Goal: Task Accomplishment & Management: Complete application form

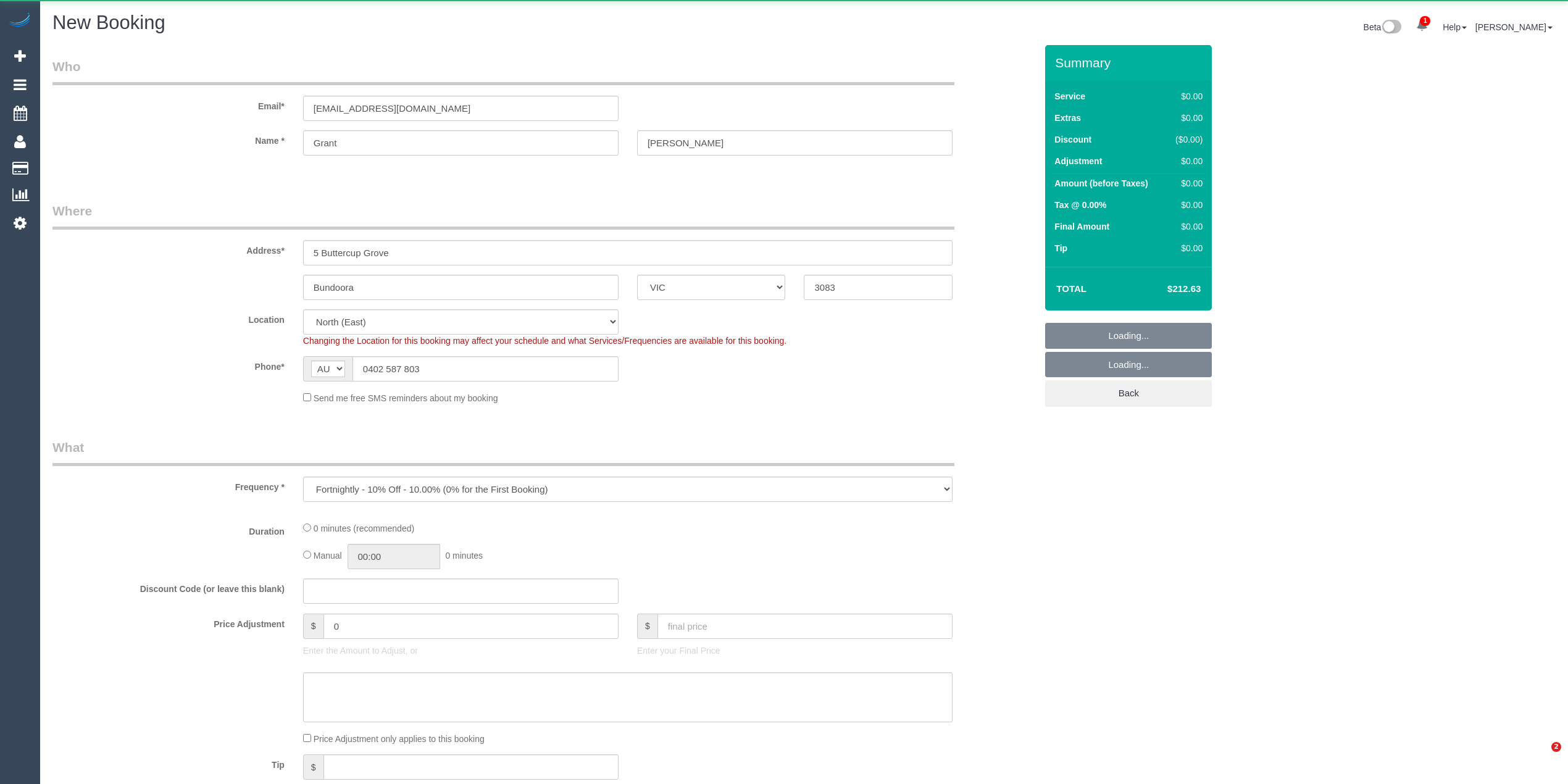
select select "VIC"
select select "number:28"
select select "number:14"
select select "number:19"
select select "number:25"
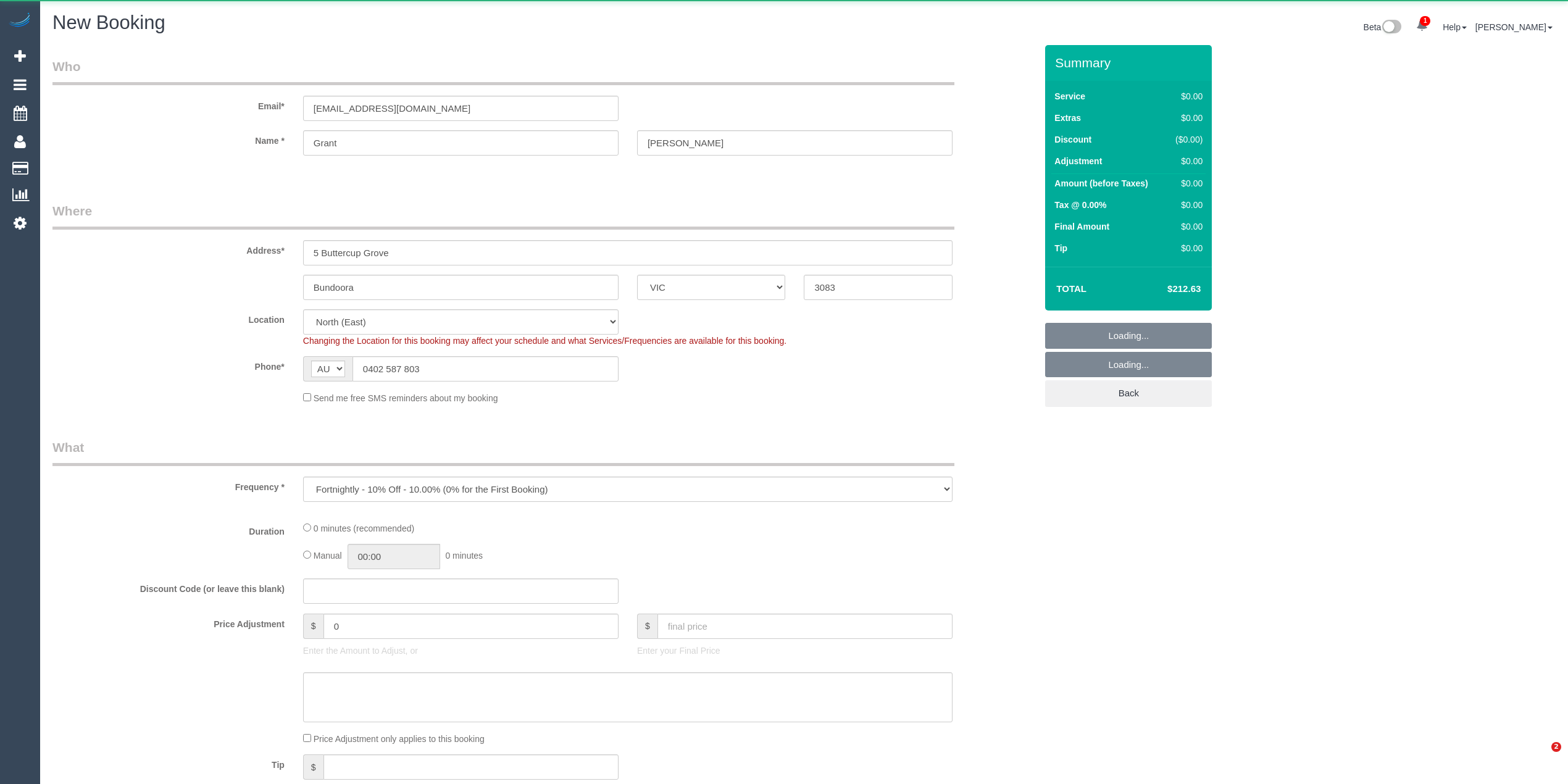
select select "number:35"
select select "number:12"
select select "object:1241"
select select "180"
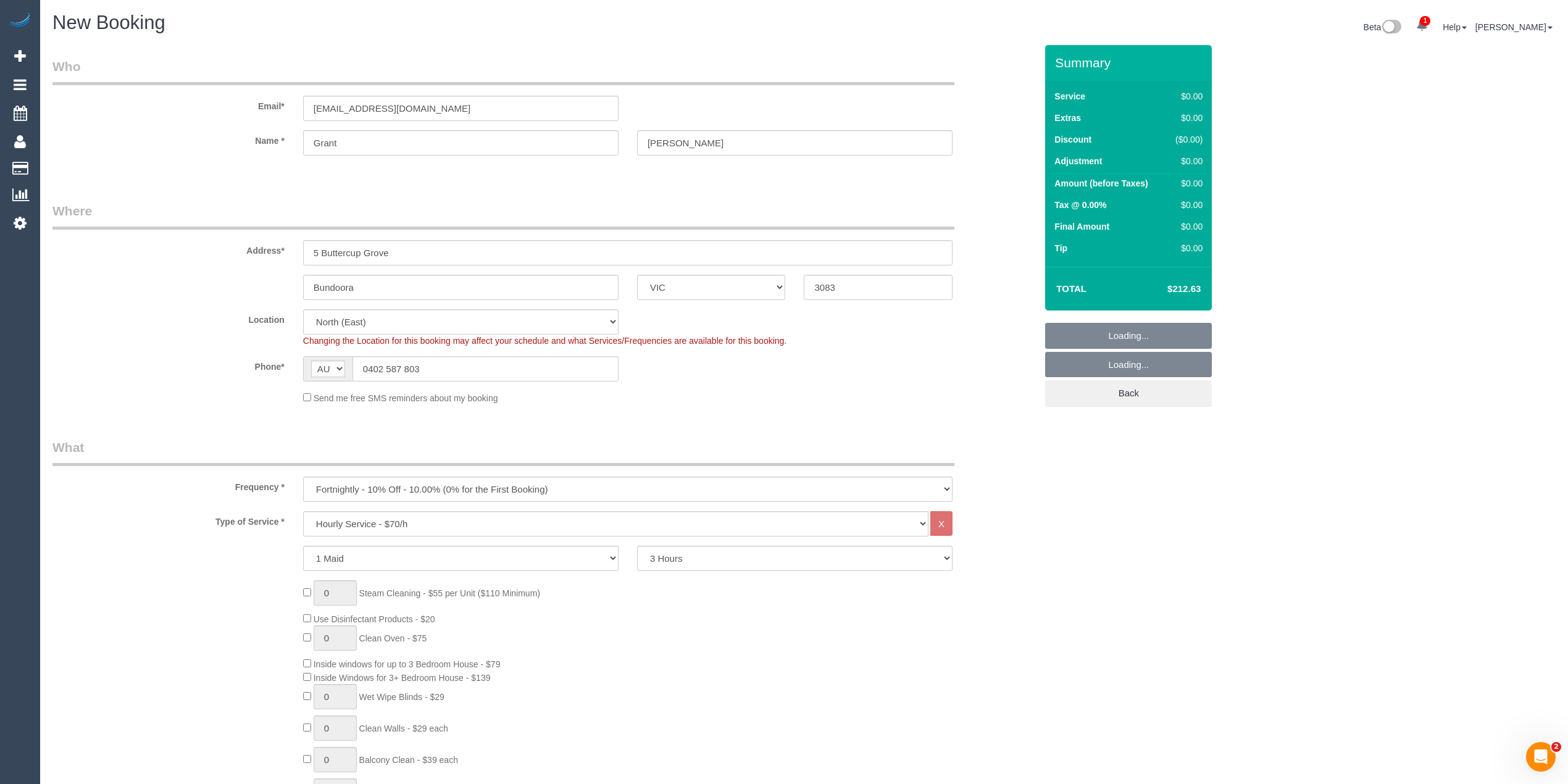
select select "object:1876"
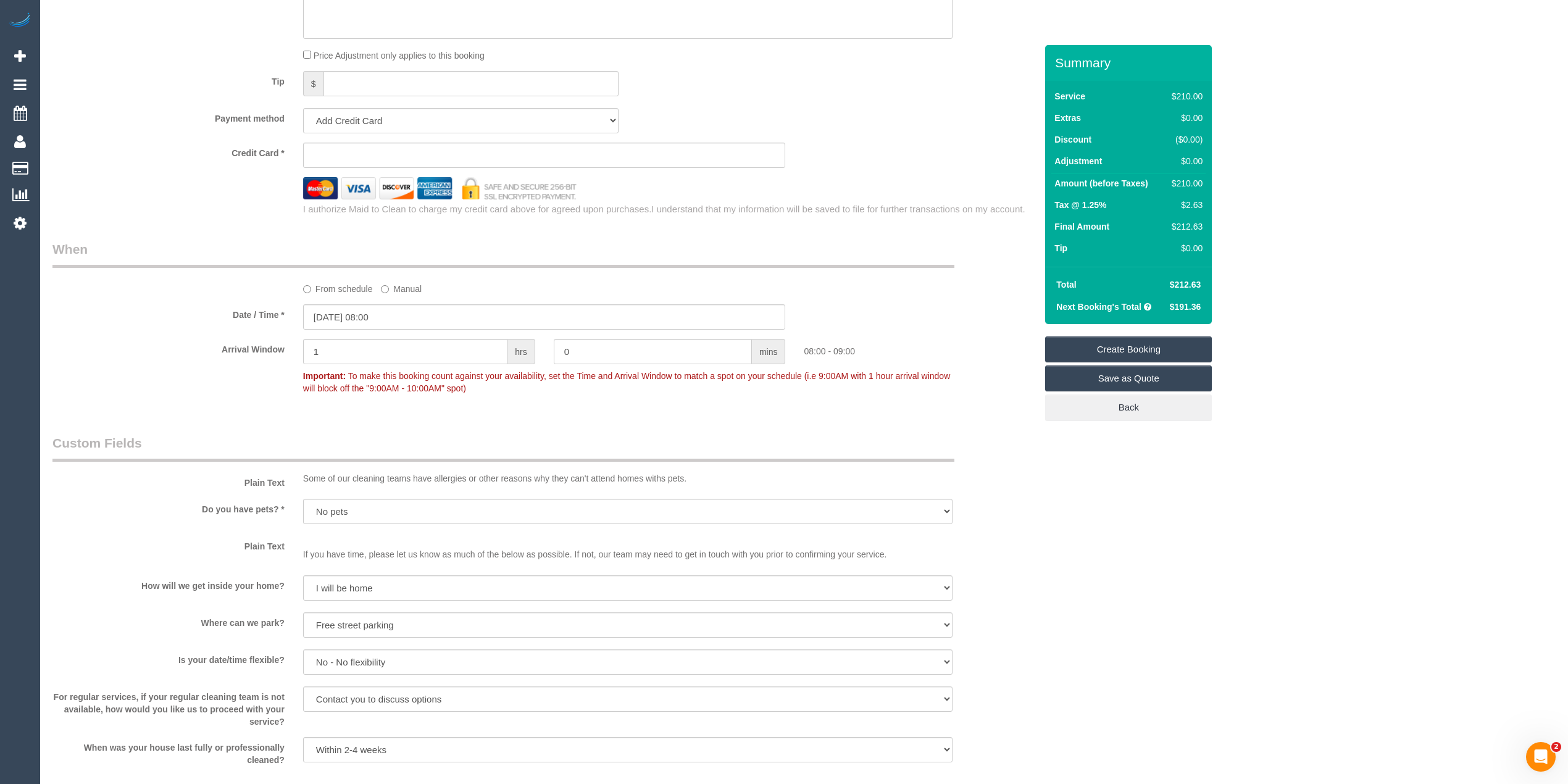
scroll to position [1140, 0]
click at [335, 151] on sui-stripe-card at bounding box center [544, 158] width 482 height 25
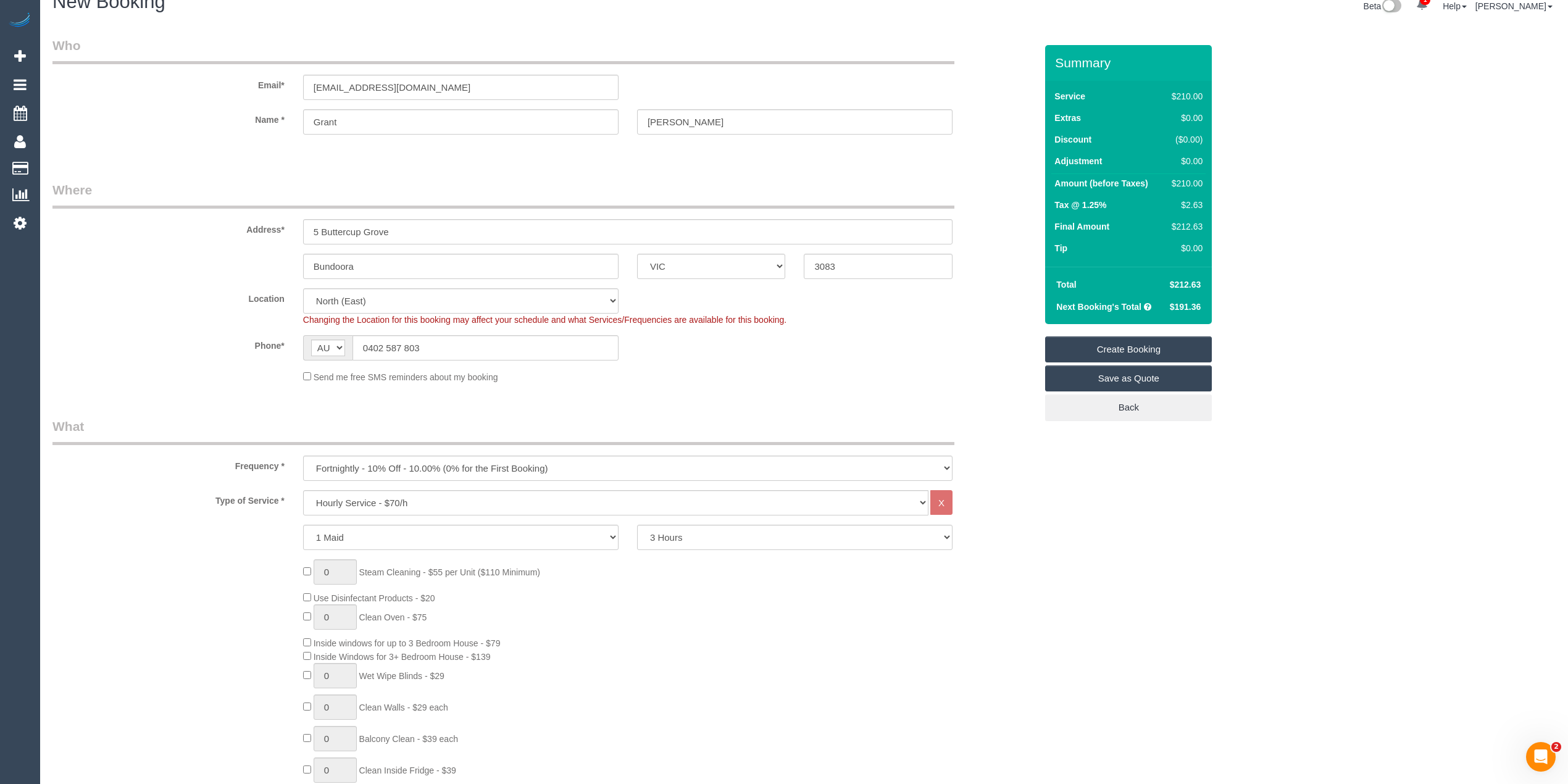
scroll to position [0, 0]
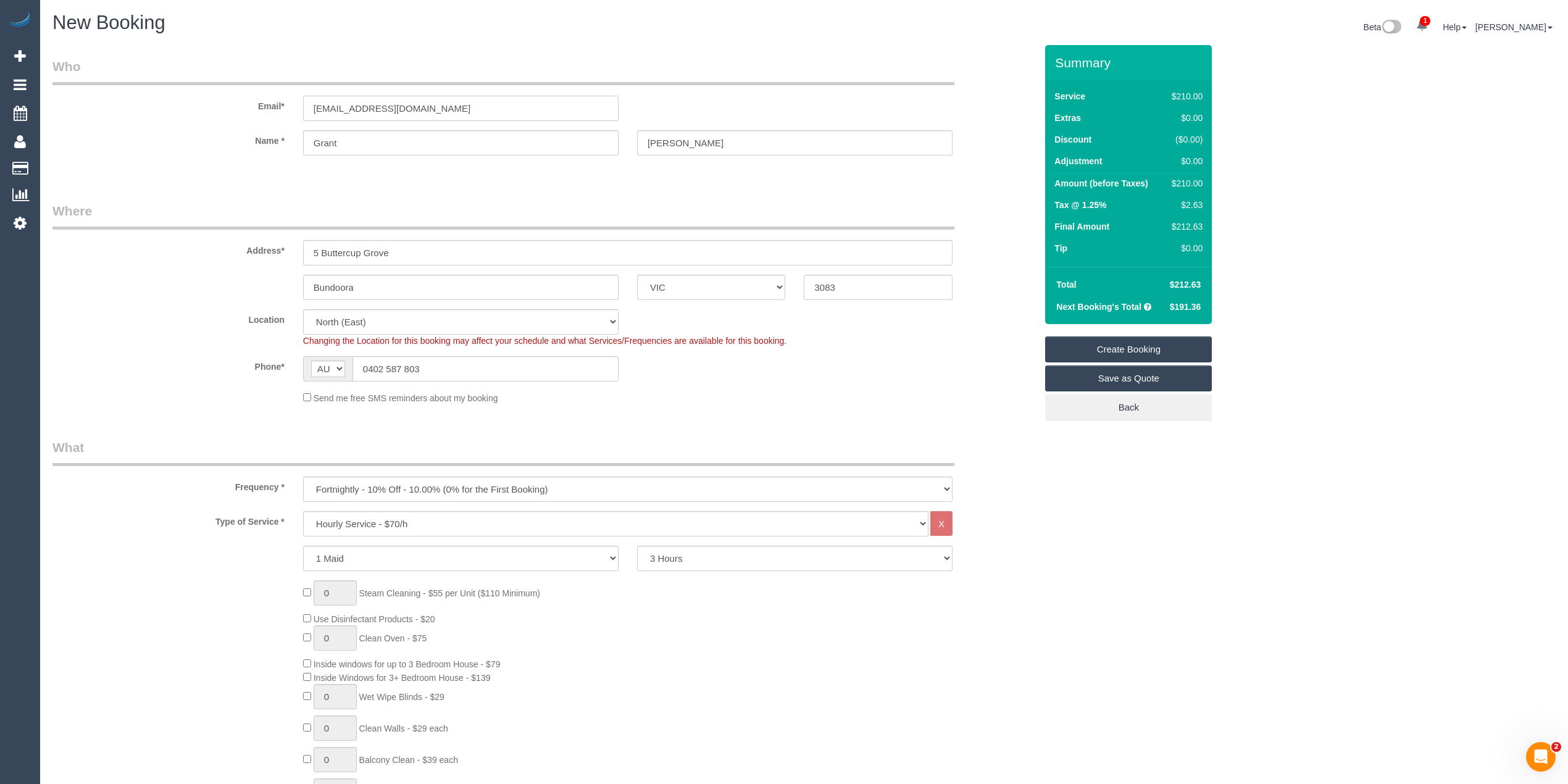
drag, startPoint x: 448, startPoint y: 104, endPoint x: 215, endPoint y: 97, distance: 233.1
click at [215, 97] on div "Email* grant@loanstudio.com.au" at bounding box center [544, 89] width 1001 height 64
click at [445, 97] on input "grant@loanstudio.com.au" at bounding box center [460, 108] width 315 height 25
drag, startPoint x: 452, startPoint y: 109, endPoint x: 242, endPoint y: 99, distance: 210.2
click at [242, 99] on div "Email* grant@loanstudio.com.au" at bounding box center [544, 89] width 1001 height 64
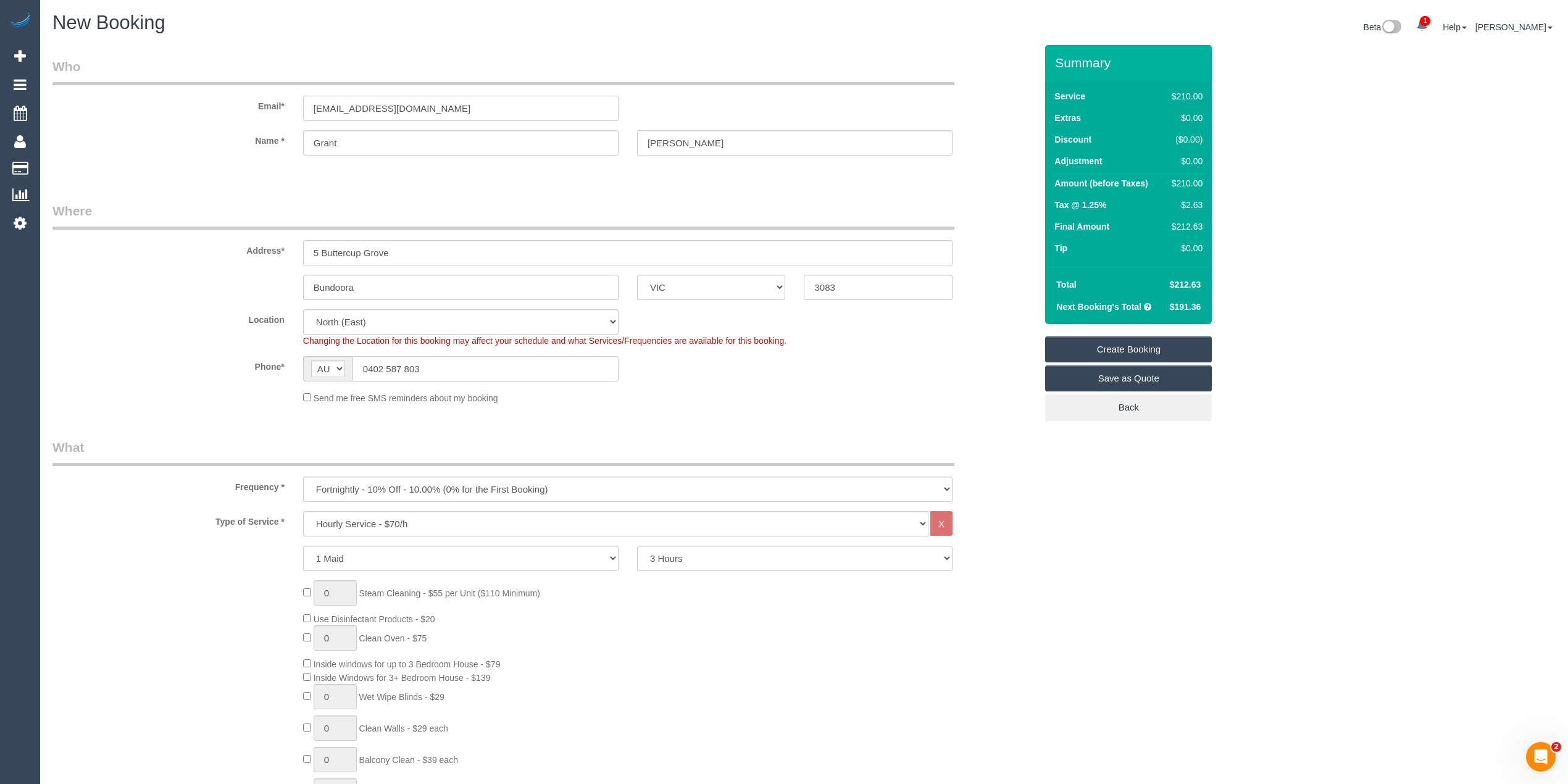
click at [487, 104] on input "grant@loanstudio.com.au" at bounding box center [460, 108] width 315 height 25
drag, startPoint x: 485, startPoint y: 104, endPoint x: 230, endPoint y: 89, distance: 255.4
click at [230, 89] on div "Email* grant@loanstudio.com.au" at bounding box center [544, 89] width 1001 height 64
click at [445, 102] on input "grant@loanstudio.com.au" at bounding box center [460, 108] width 315 height 25
drag, startPoint x: 447, startPoint y: 104, endPoint x: 225, endPoint y: 85, distance: 222.8
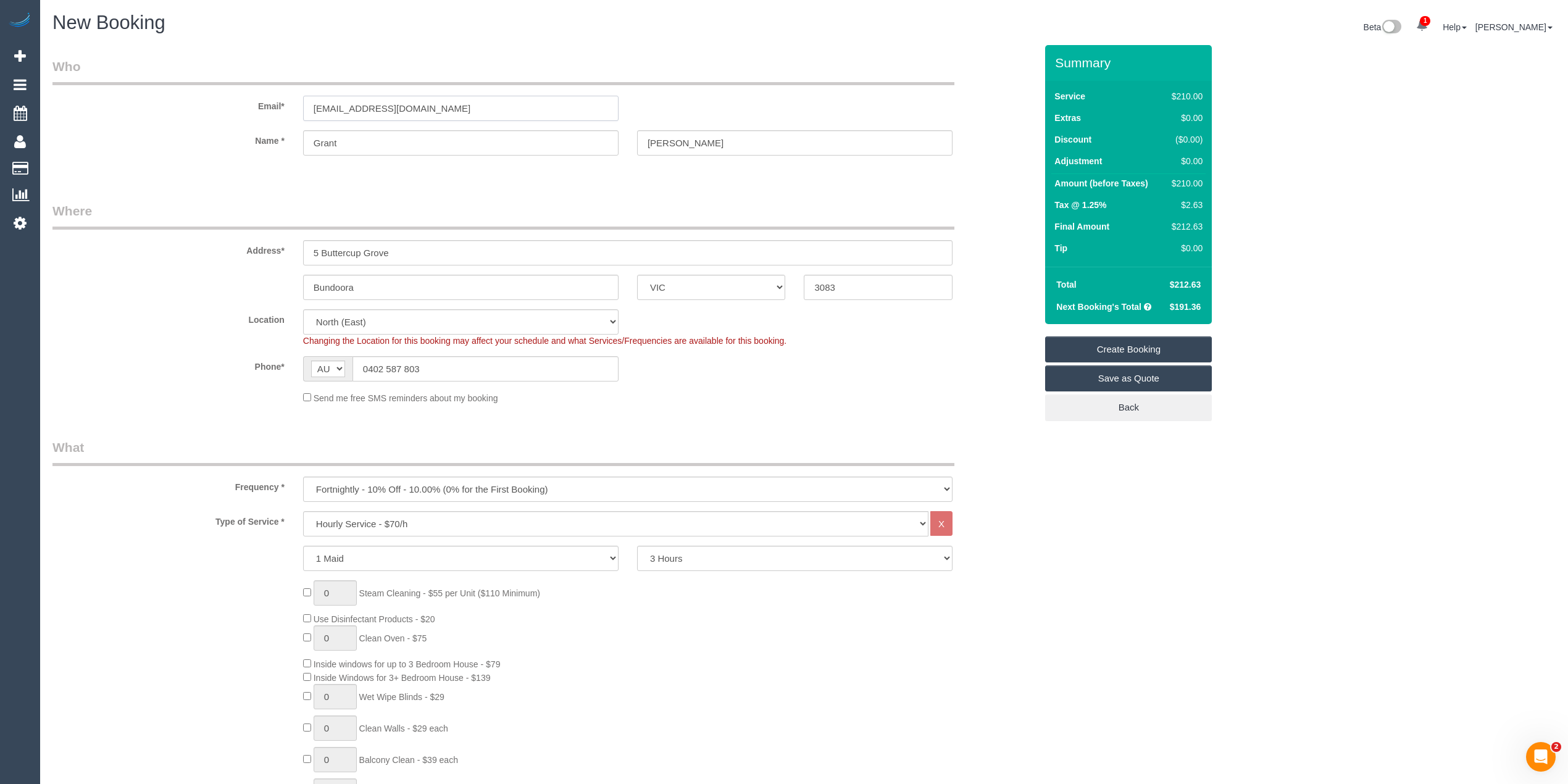
click at [225, 85] on div "Email* grant@loanstudio.com.au" at bounding box center [544, 89] width 1001 height 64
click at [1129, 351] on link "Create Booking" at bounding box center [1128, 350] width 167 height 26
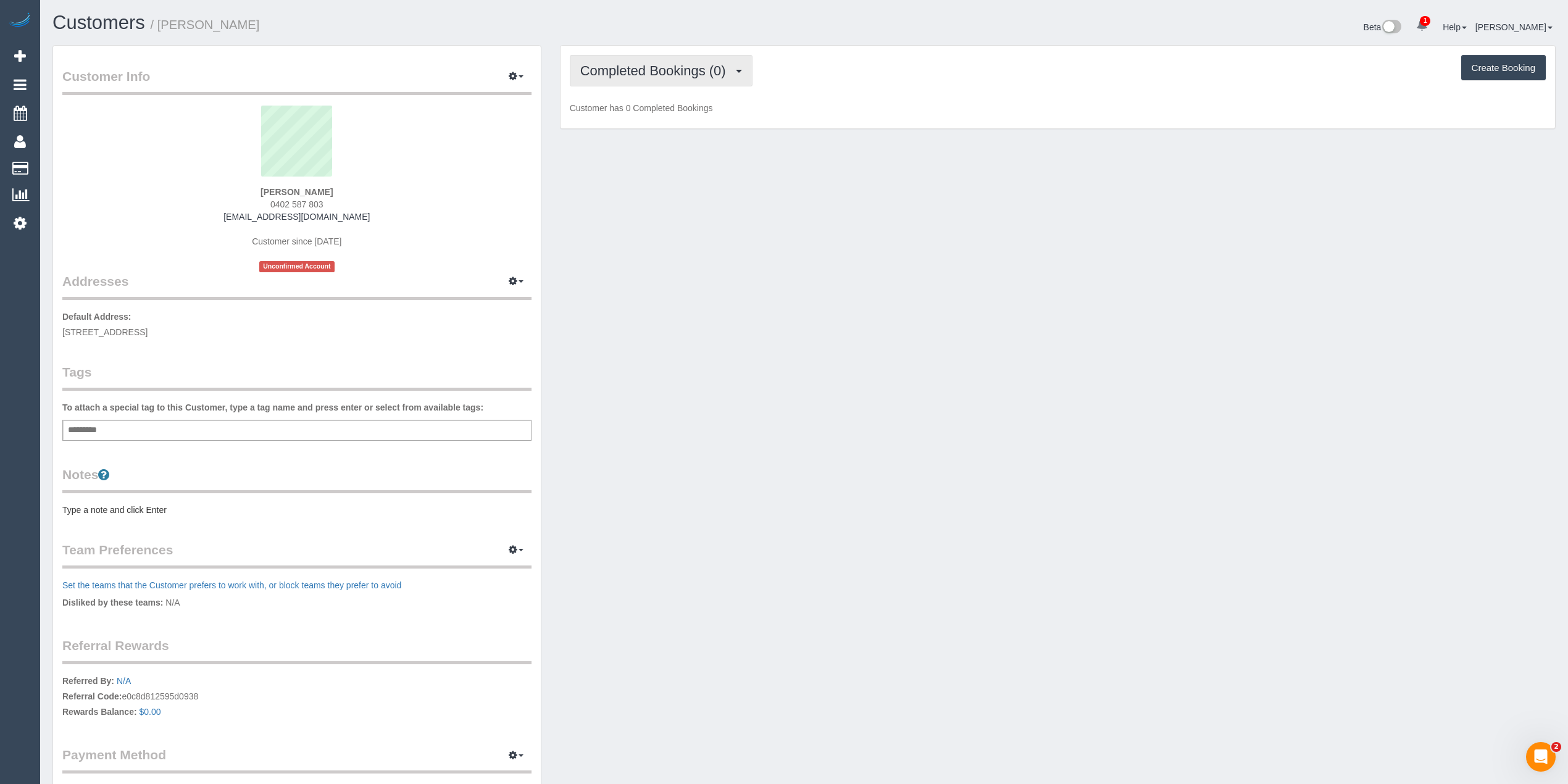
click at [628, 57] on button "Completed Bookings (0)" at bounding box center [661, 70] width 183 height 31
click at [436, 196] on div "Grant Arbuckle 0402 587 803 grant@loanstudio.com.au Customer since 2025 Unconfi…" at bounding box center [296, 189] width 469 height 167
click at [164, 423] on div "Add a tag" at bounding box center [296, 431] width 469 height 21
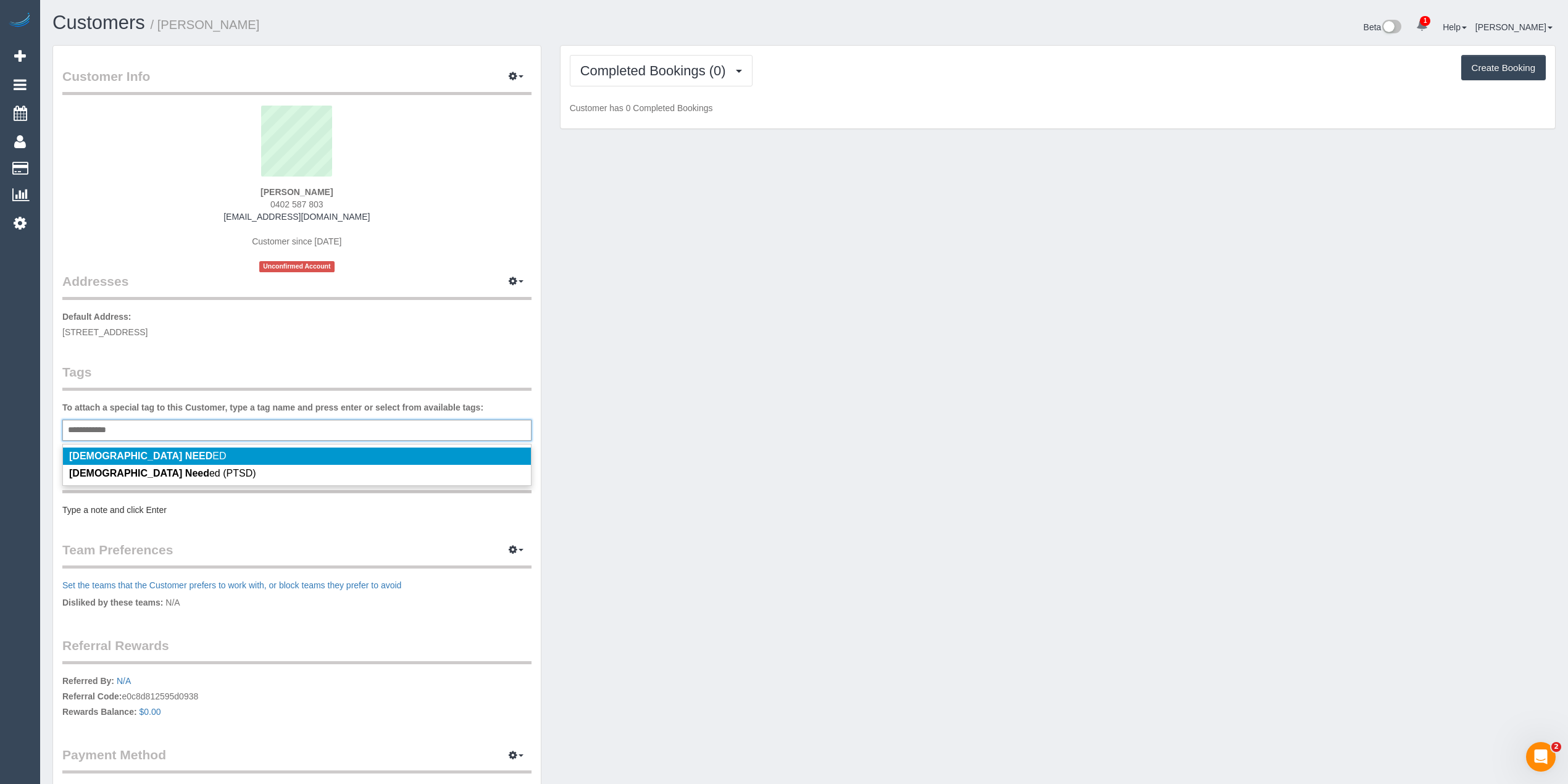
type input "**********"
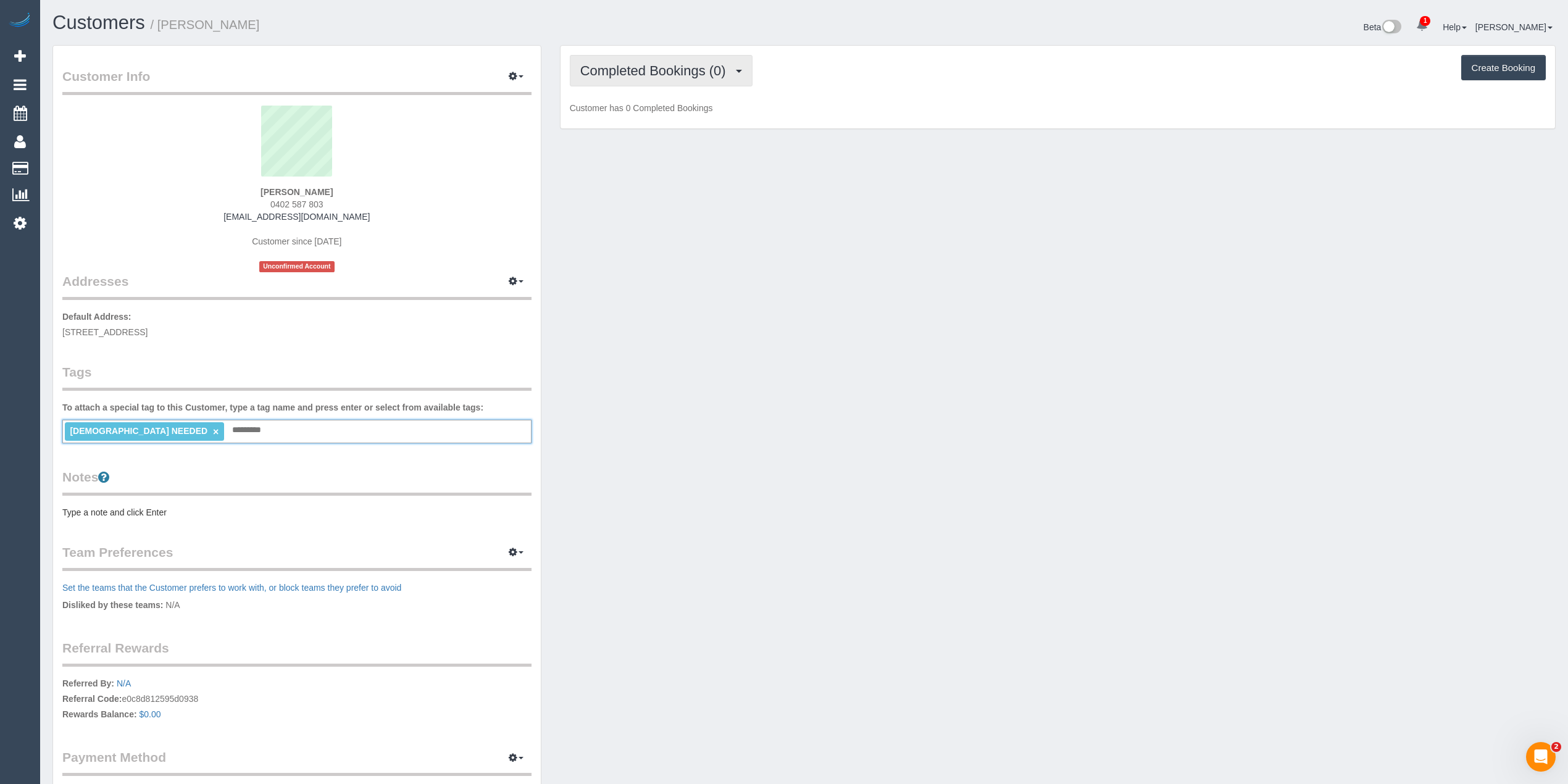
click at [653, 66] on span "Completed Bookings (0)" at bounding box center [656, 70] width 151 height 16
click at [671, 114] on link "Upcoming Bookings (11)" at bounding box center [635, 116] width 130 height 16
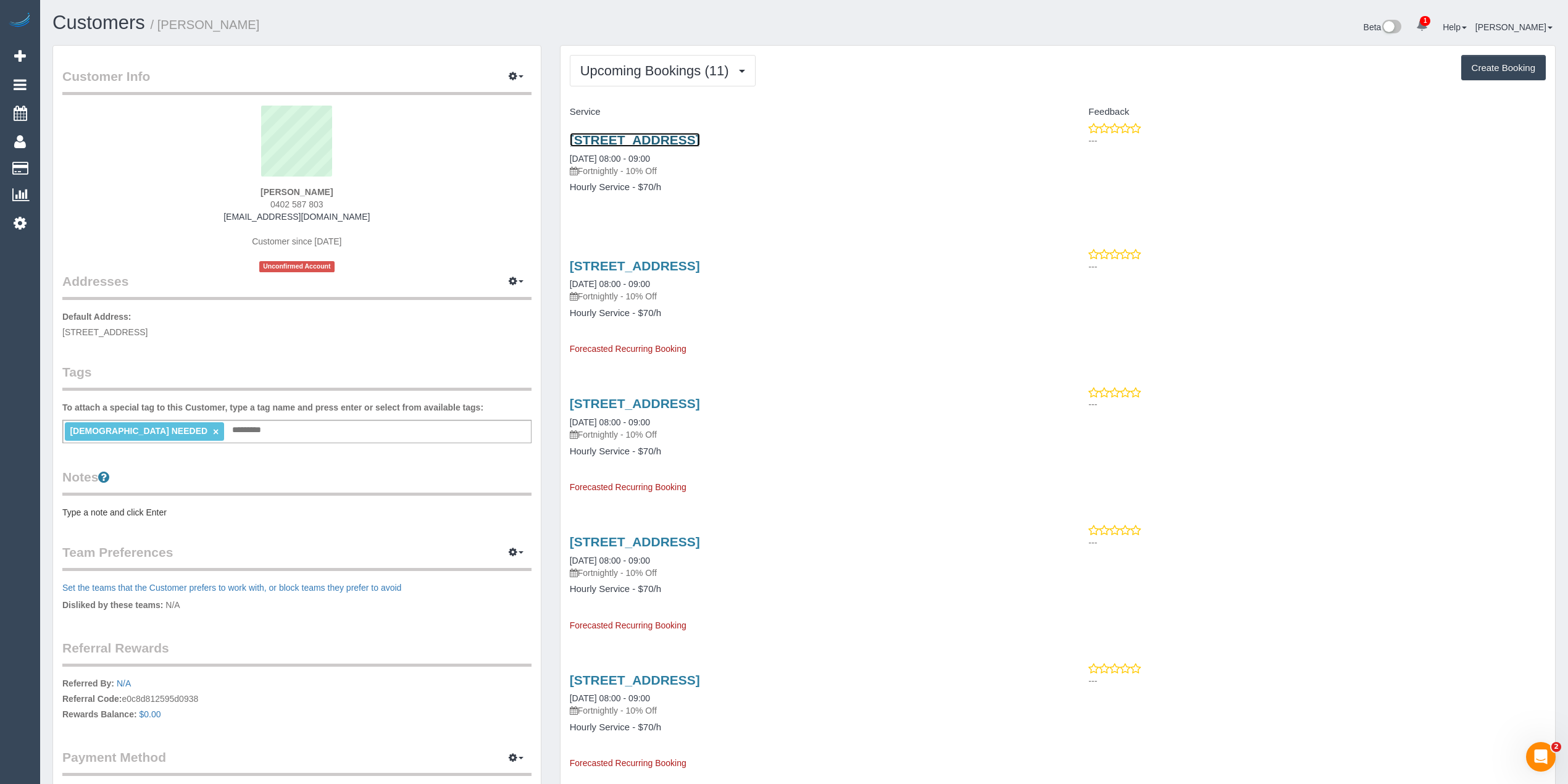
click at [700, 141] on link "5 Buttercup Grove, Bundoora, VIC 3083" at bounding box center [635, 139] width 130 height 14
click at [144, 508] on pre "Type a note and click Enter" at bounding box center [296, 512] width 469 height 12
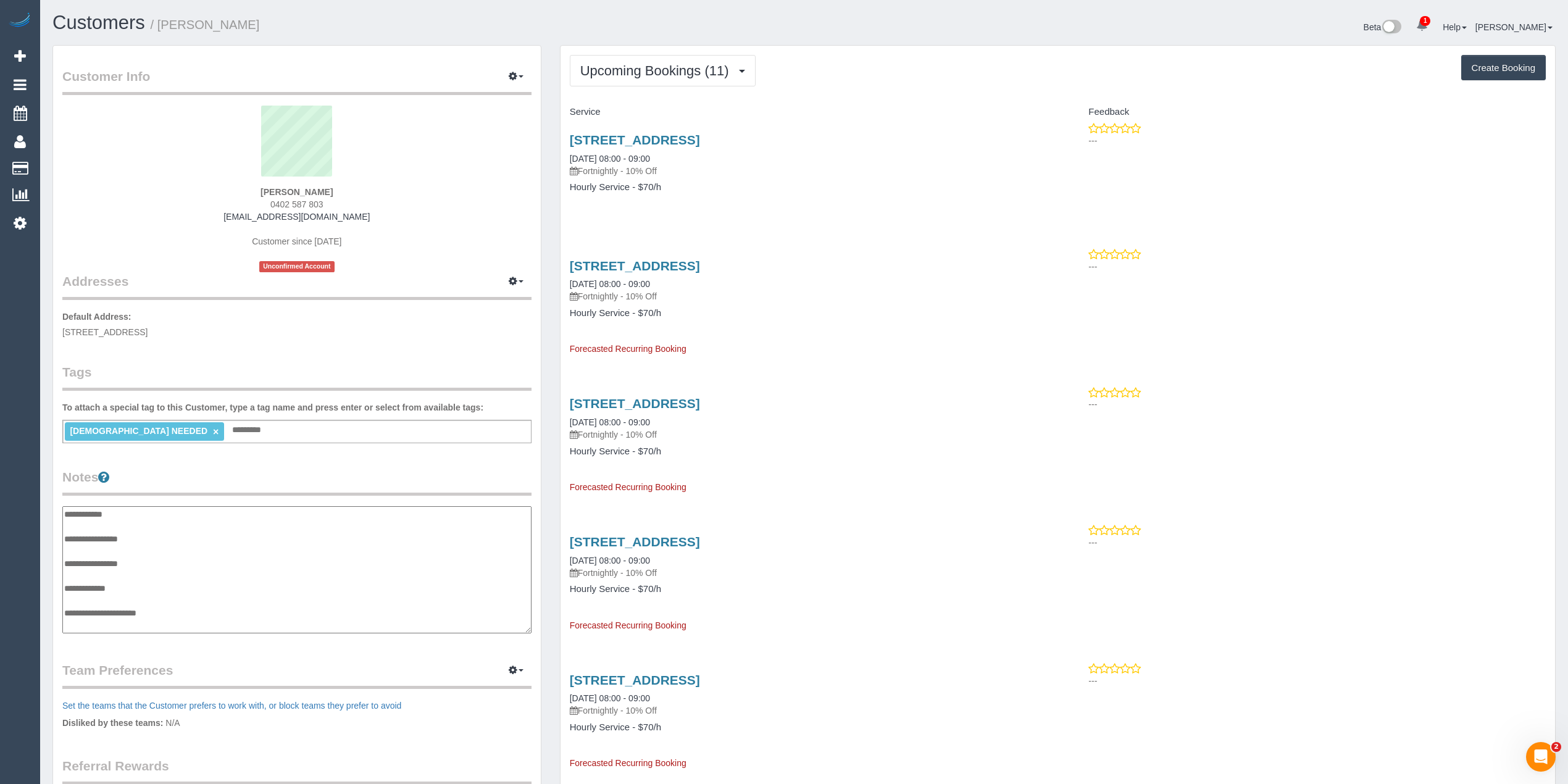
scroll to position [10, 0]
click at [164, 522] on textarea "**********" at bounding box center [296, 570] width 468 height 128
click at [509, 537] on textarea "**********" at bounding box center [296, 570] width 468 height 128
click at [511, 536] on textarea "**********" at bounding box center [296, 570] width 468 height 128
type textarea "**********"
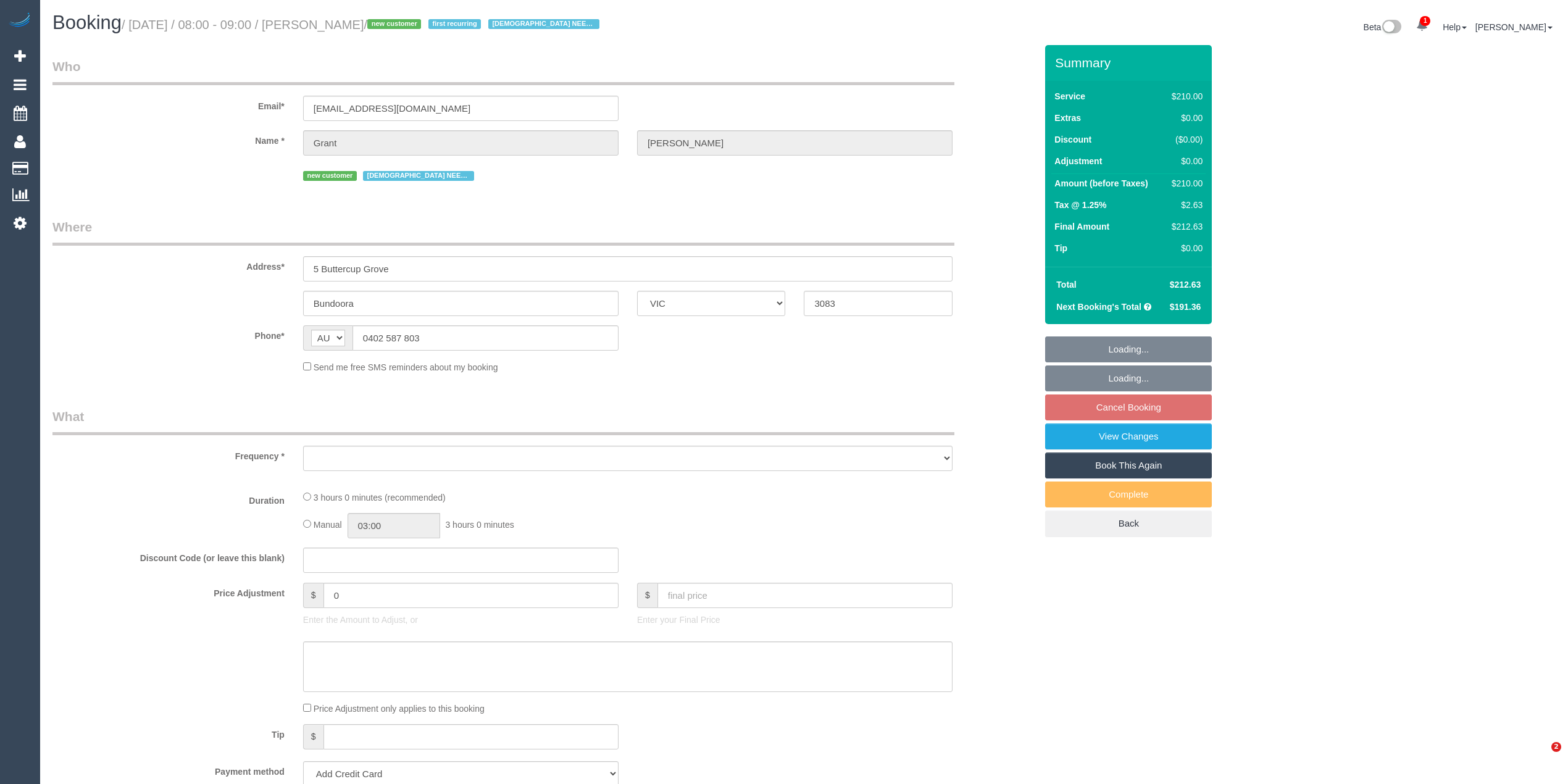
select select "VIC"
select select "object:549"
select select "180"
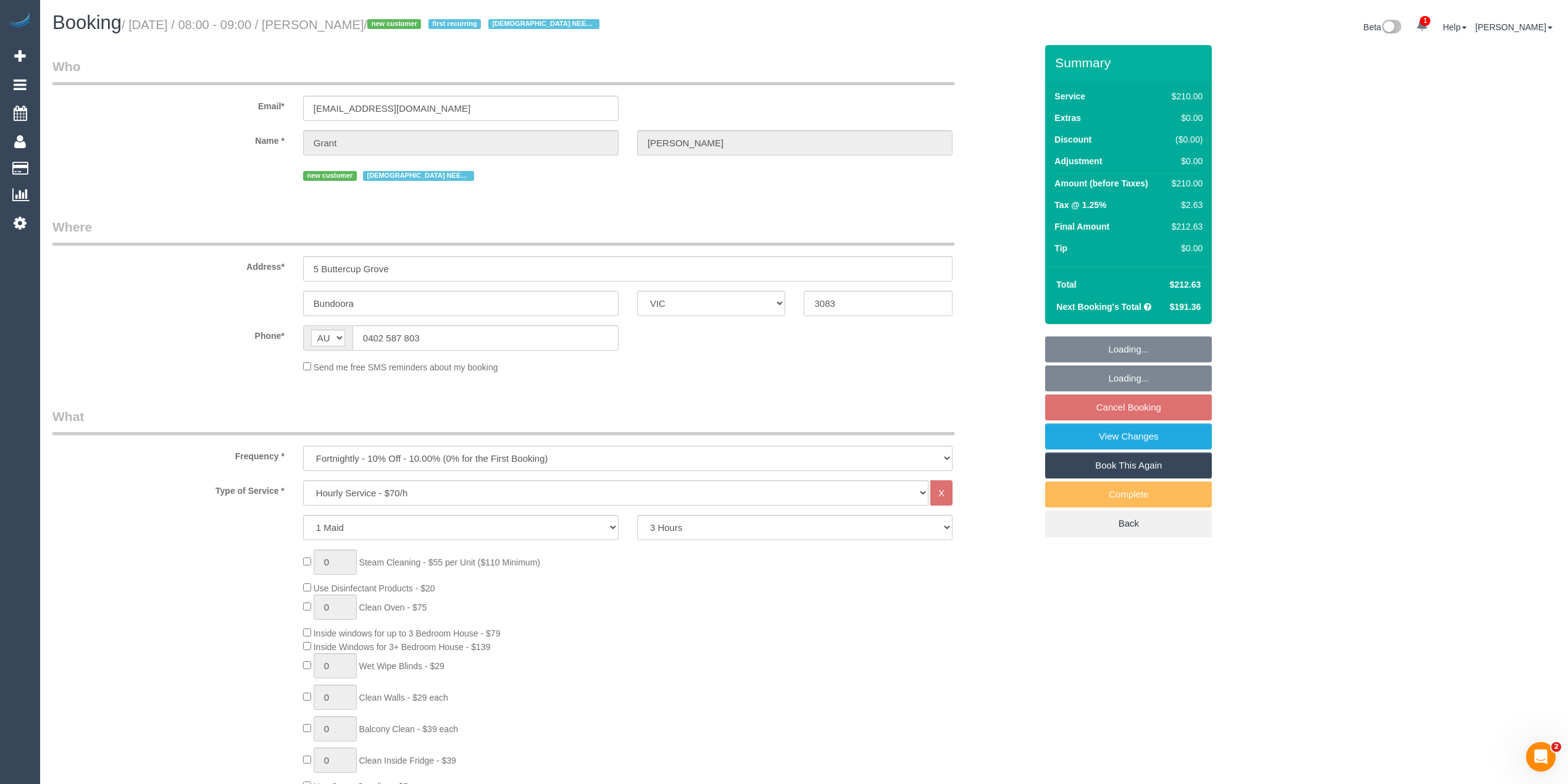
select select "string:stripe-pm_1RvnLP2GScqysDRVt4v4WotE"
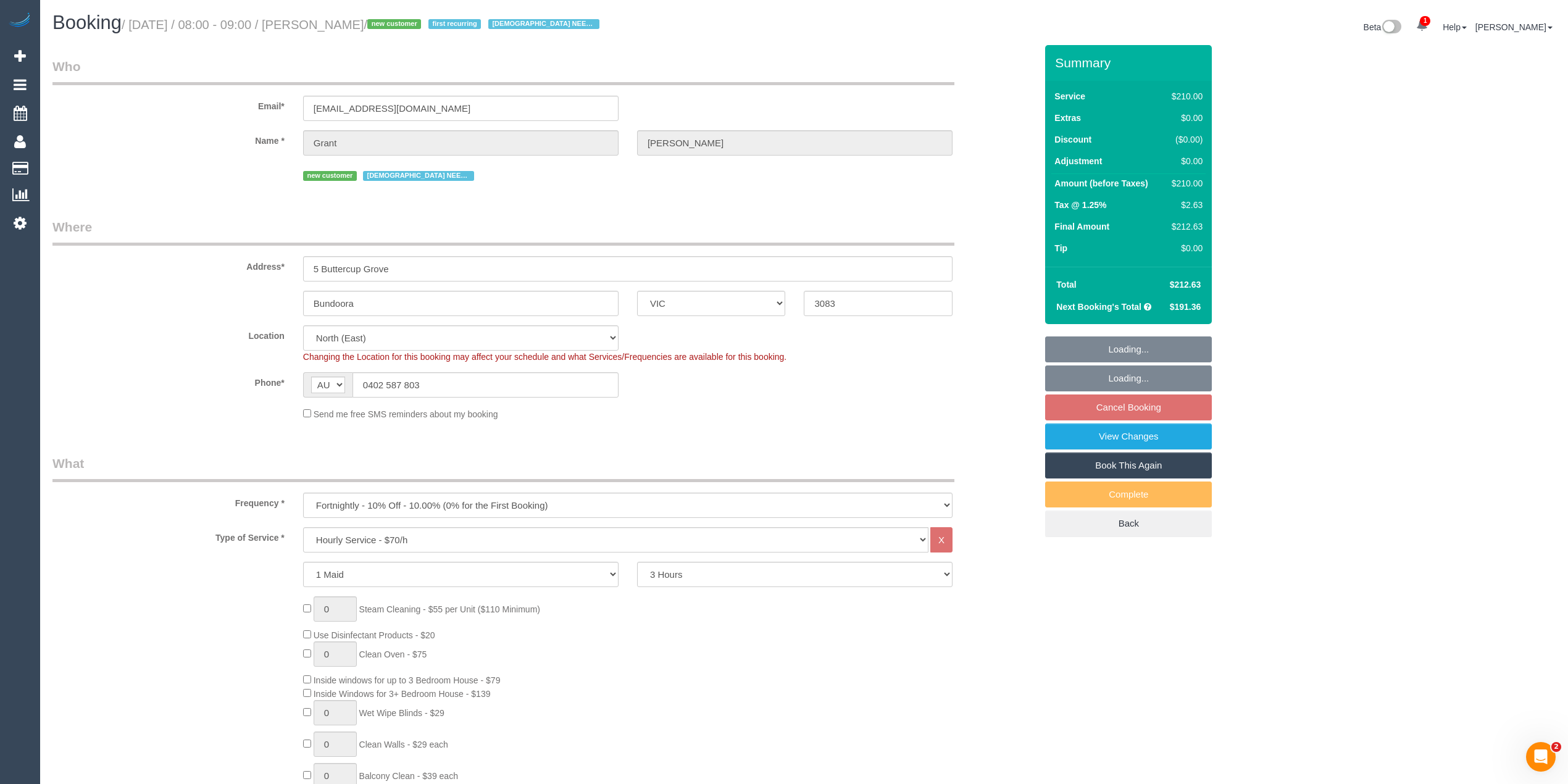
select select "object:866"
select select "number:28"
select select "number:14"
select select "number:19"
select select "number:25"
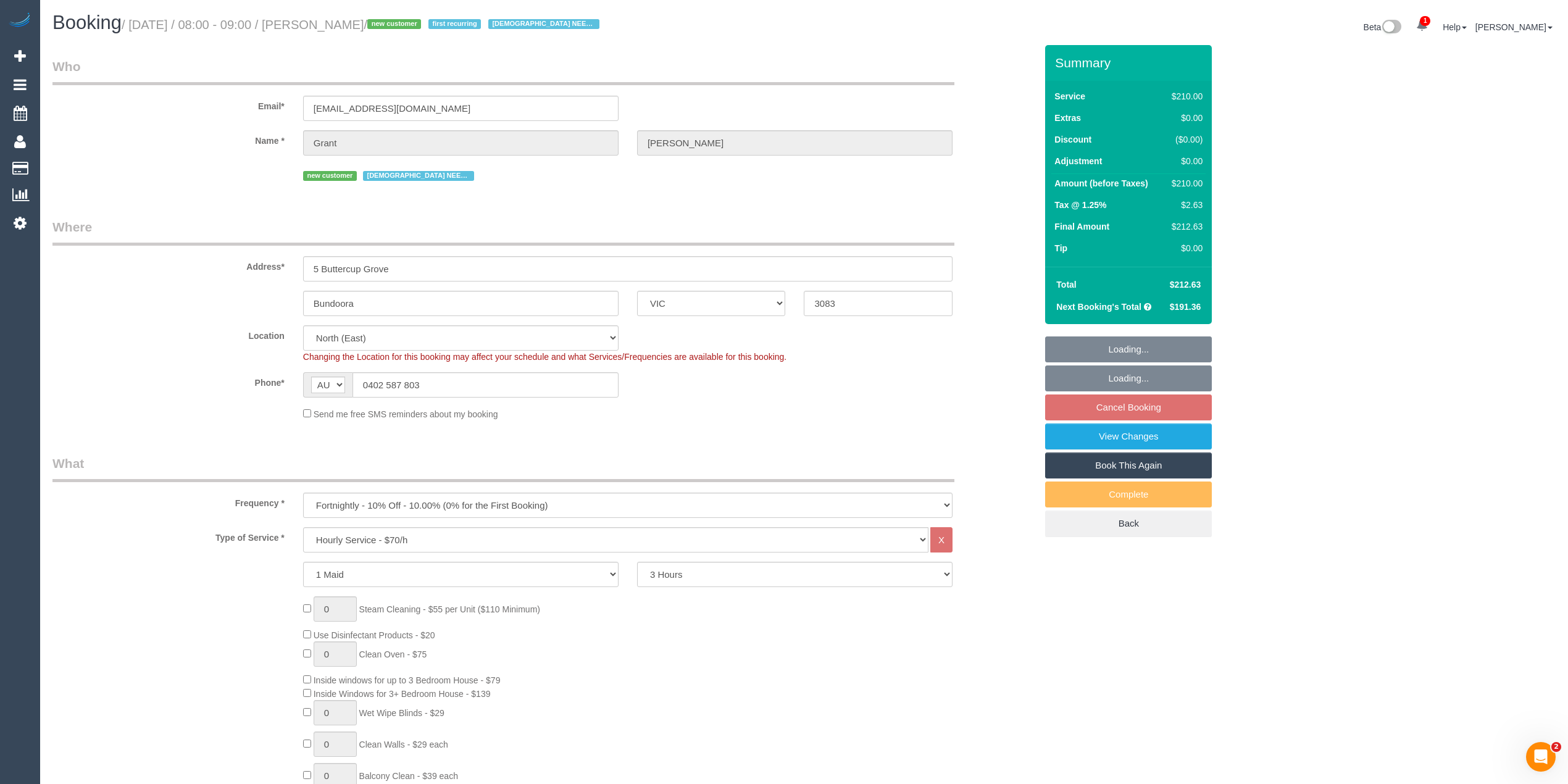
select select "number:35"
select select "number:12"
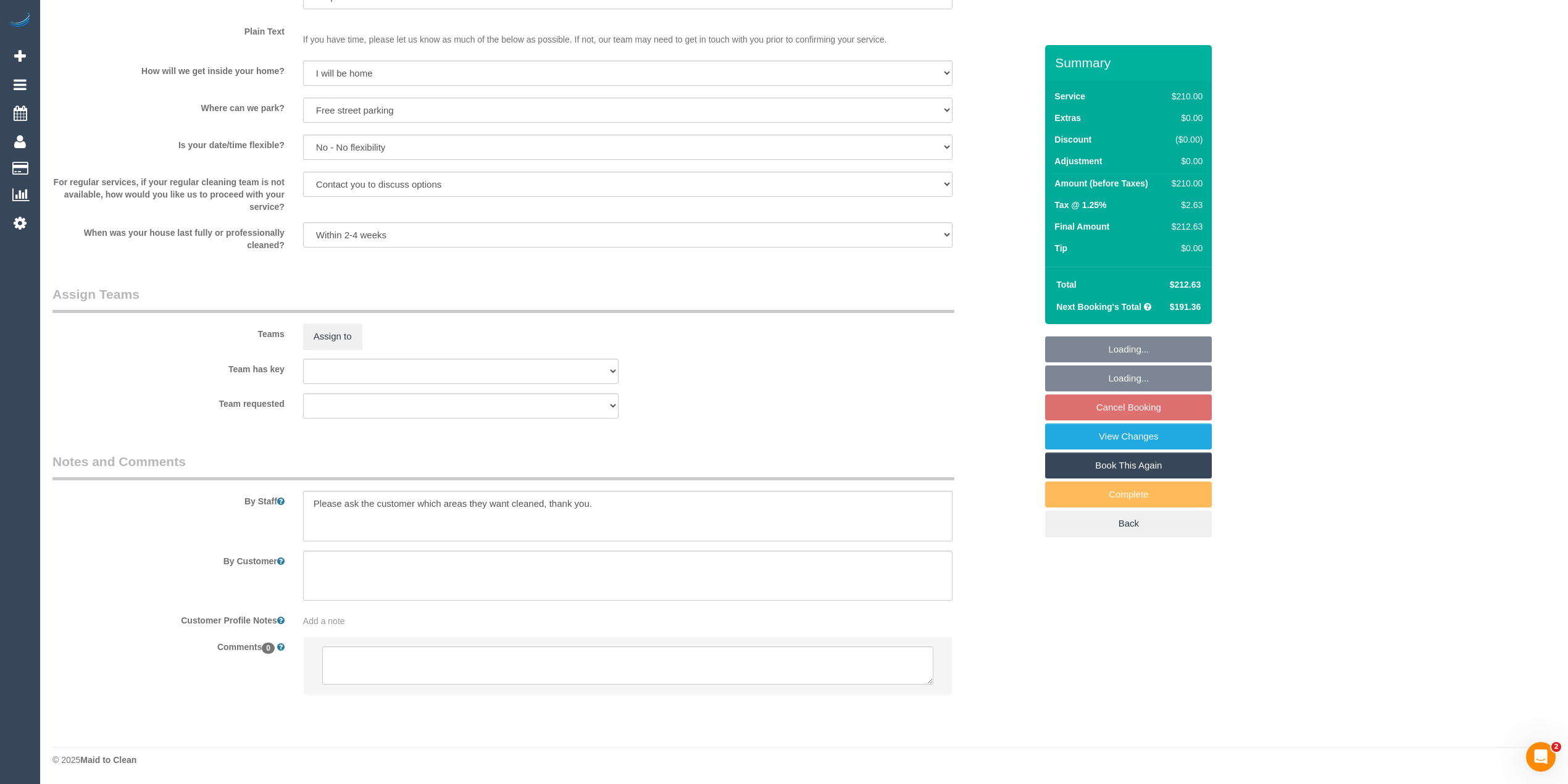
scroll to position [1601, 0]
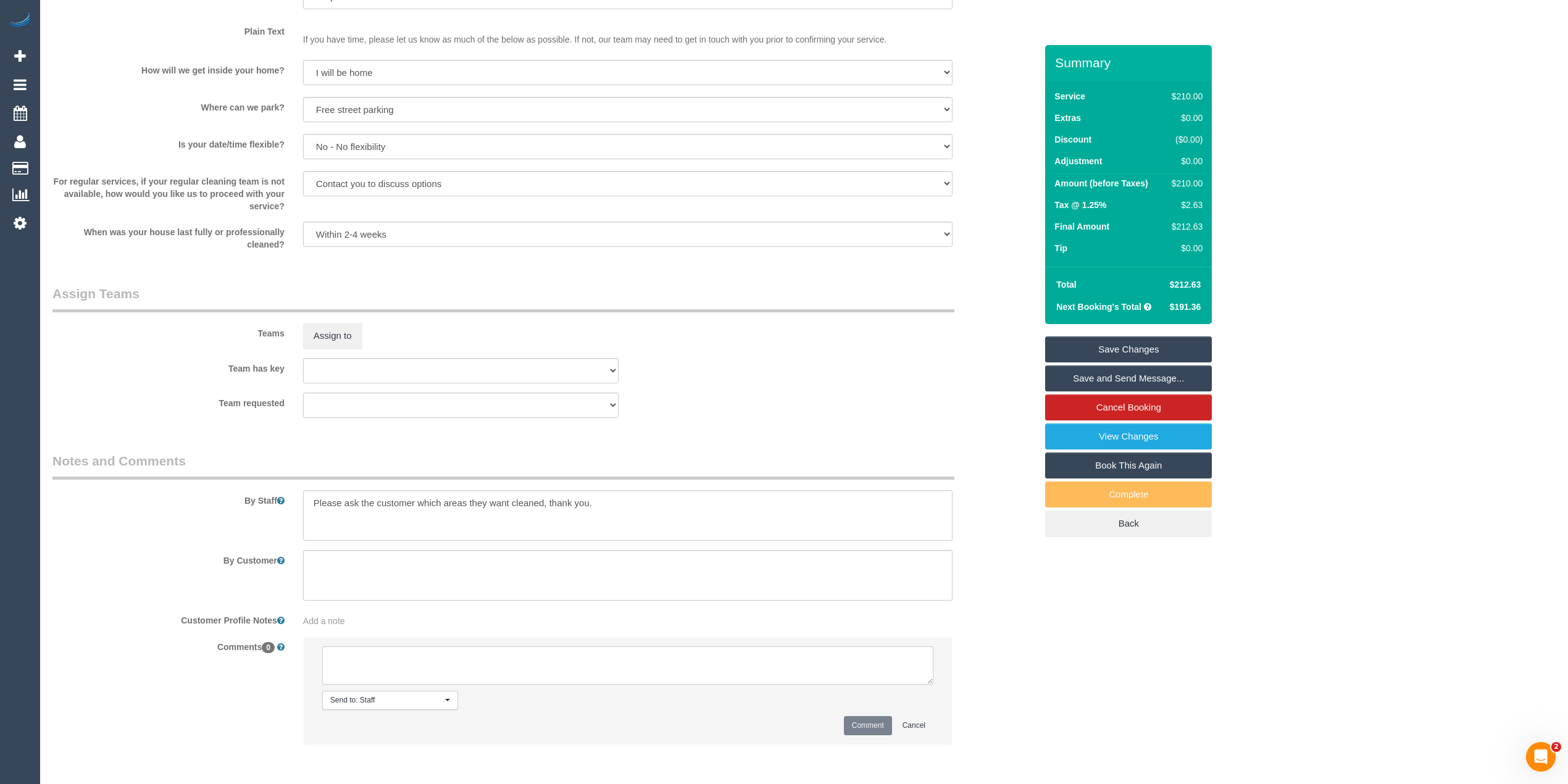
click at [554, 668] on textarea at bounding box center [627, 665] width 611 height 39
type textarea "-"
drag, startPoint x: 374, startPoint y: 655, endPoint x: 178, endPoint y: 643, distance: 196.4
click at [178, 643] on div "Comments 0 Send to: Staff Nothing selected Send to: Staff Send to: Customer Sen…" at bounding box center [544, 697] width 1001 height 121
drag, startPoint x: 926, startPoint y: 679, endPoint x: 866, endPoint y: 723, distance: 74.4
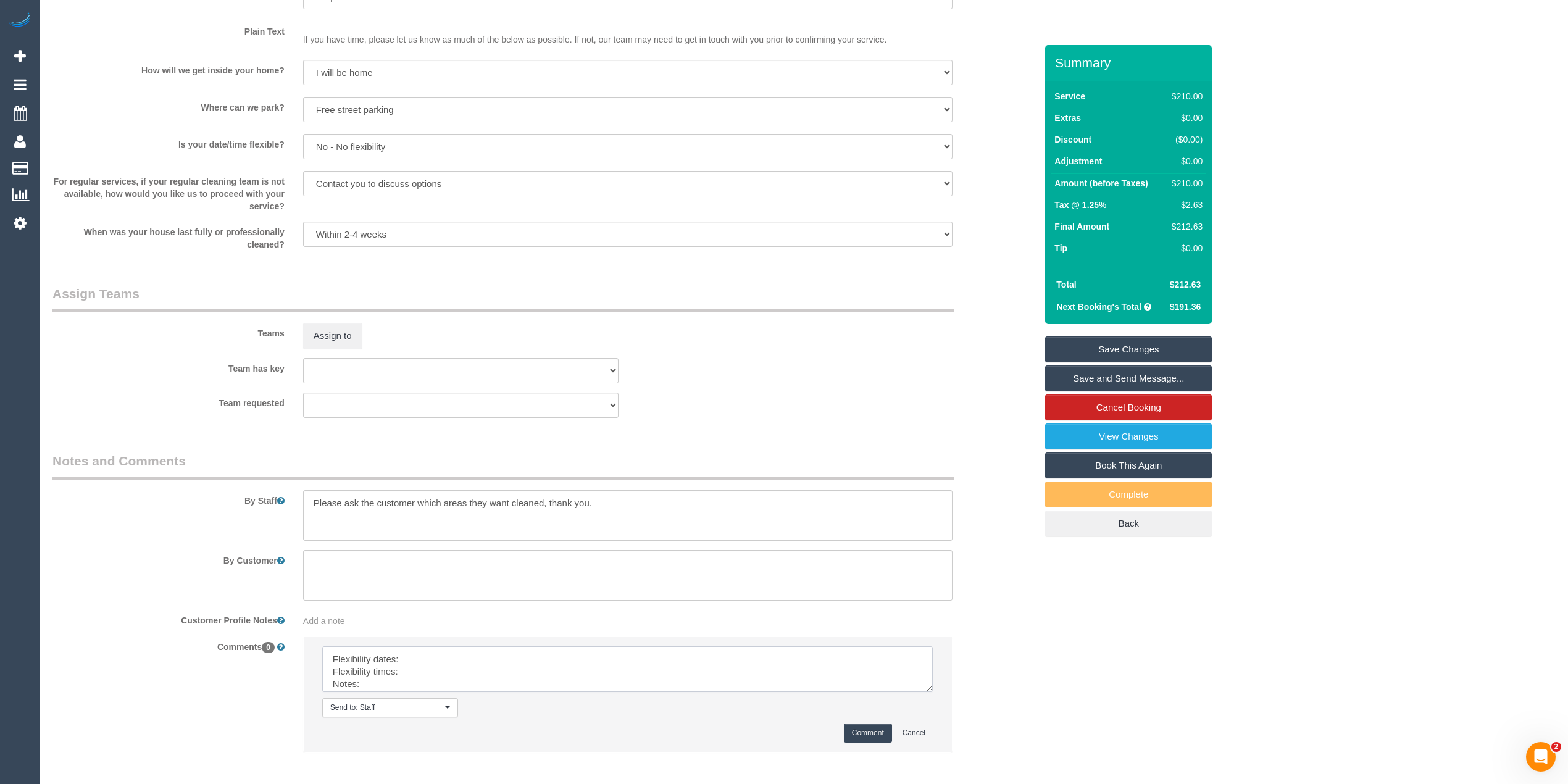
click at [933, 692] on textarea at bounding box center [626, 669] width 610 height 46
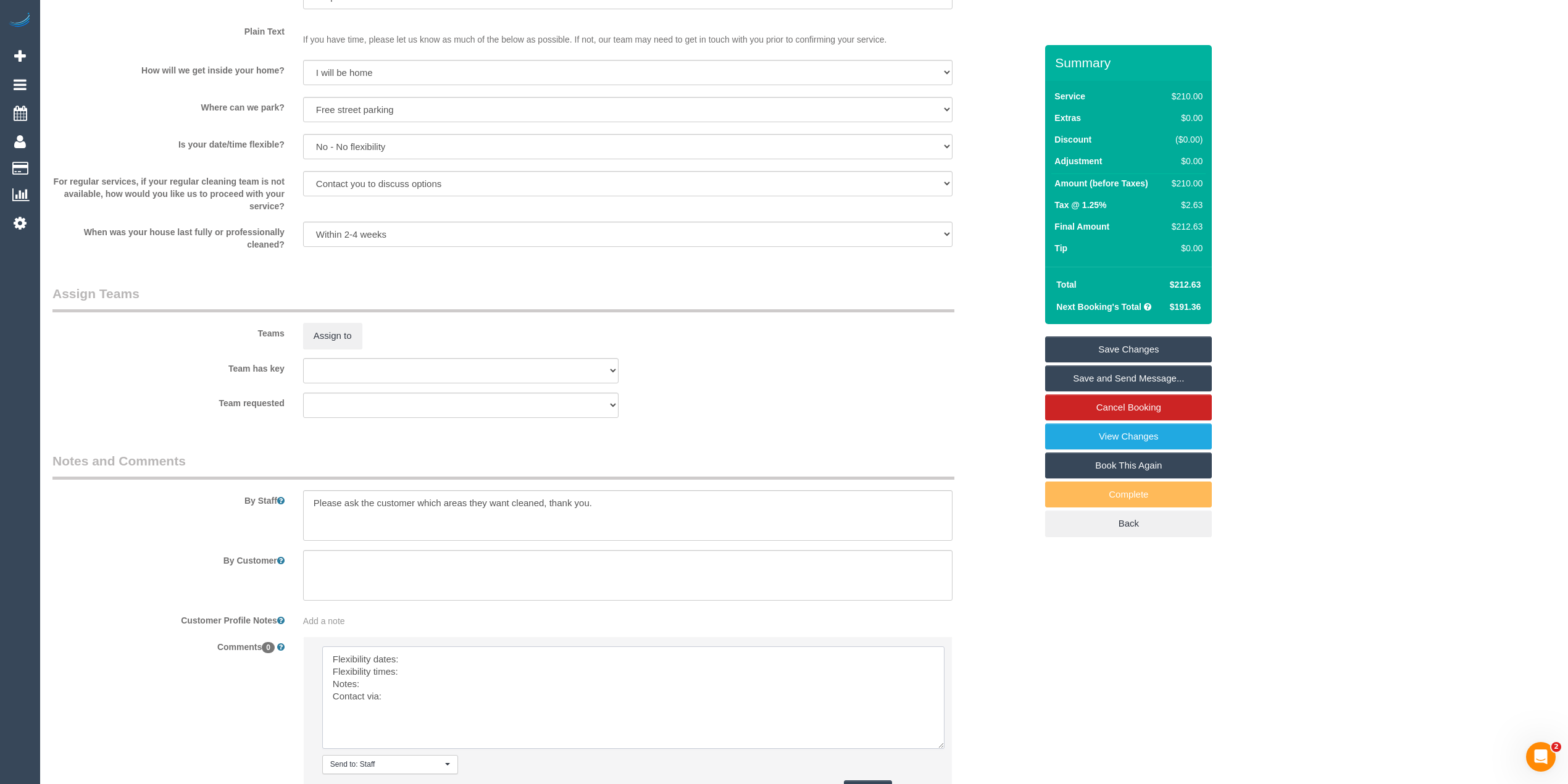
click at [495, 662] on textarea at bounding box center [633, 697] width 622 height 102
click at [457, 655] on textarea at bounding box center [633, 697] width 622 height 102
click at [410, 677] on textarea at bounding box center [633, 697] width 622 height 102
click at [418, 670] on textarea at bounding box center [633, 697] width 622 height 102
click at [427, 664] on textarea at bounding box center [633, 697] width 622 height 102
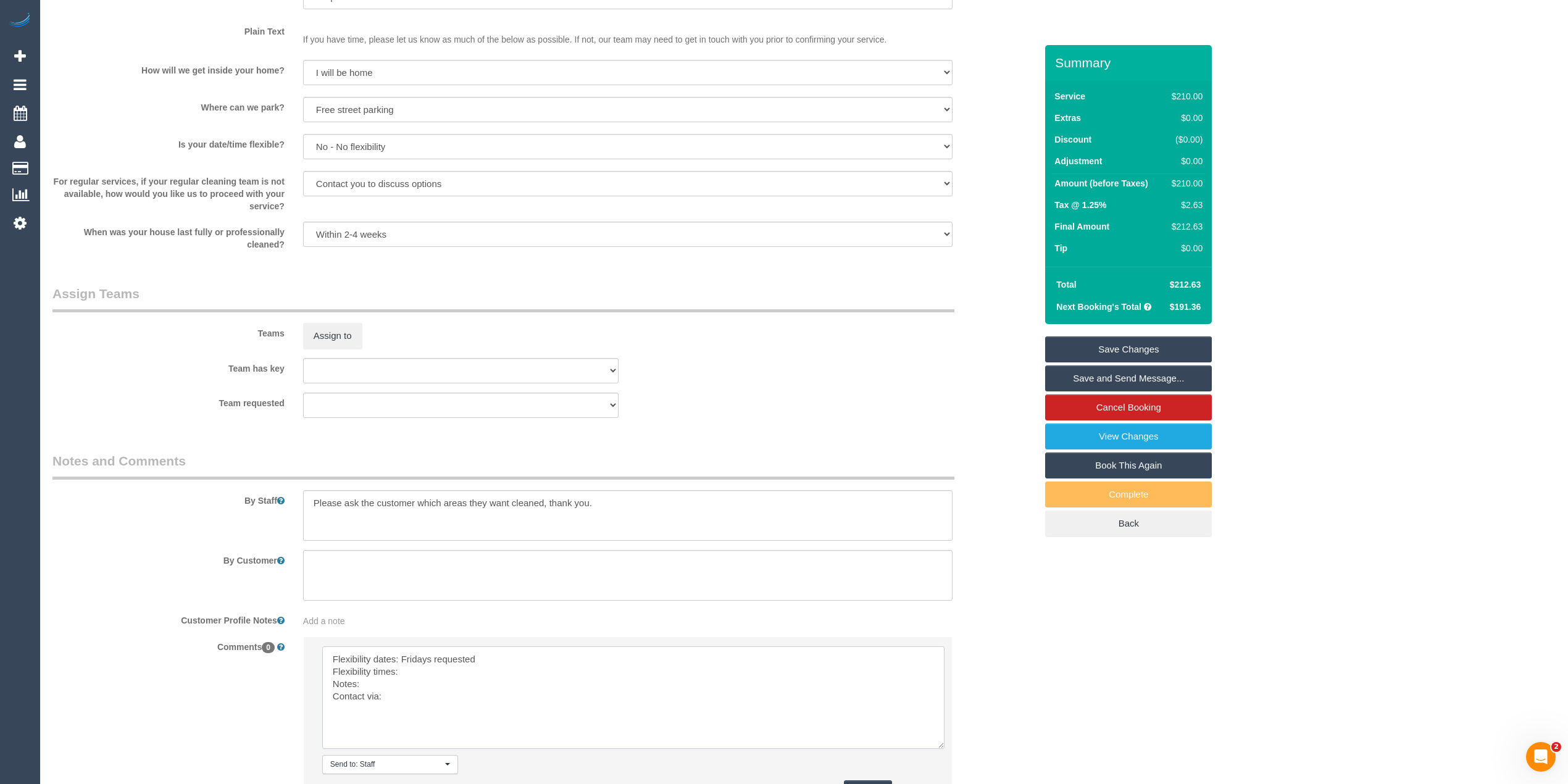
click at [416, 672] on textarea at bounding box center [633, 697] width 622 height 102
click at [406, 671] on textarea at bounding box center [633, 697] width 622 height 102
click at [435, 667] on textarea at bounding box center [633, 697] width 622 height 102
click at [382, 683] on textarea at bounding box center [633, 697] width 622 height 102
click at [389, 686] on textarea at bounding box center [633, 697] width 622 height 102
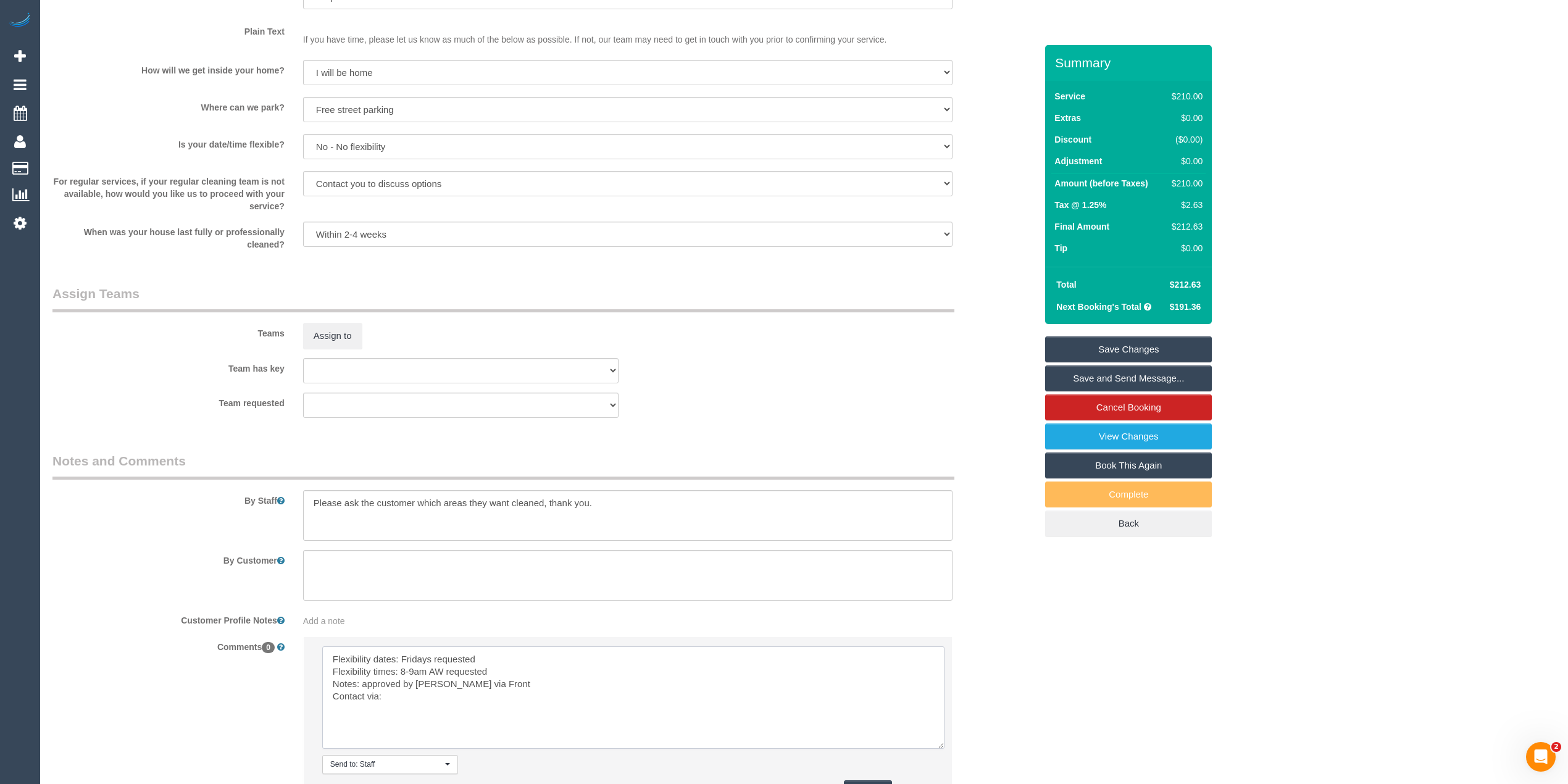
click at [396, 698] on textarea at bounding box center [633, 697] width 622 height 102
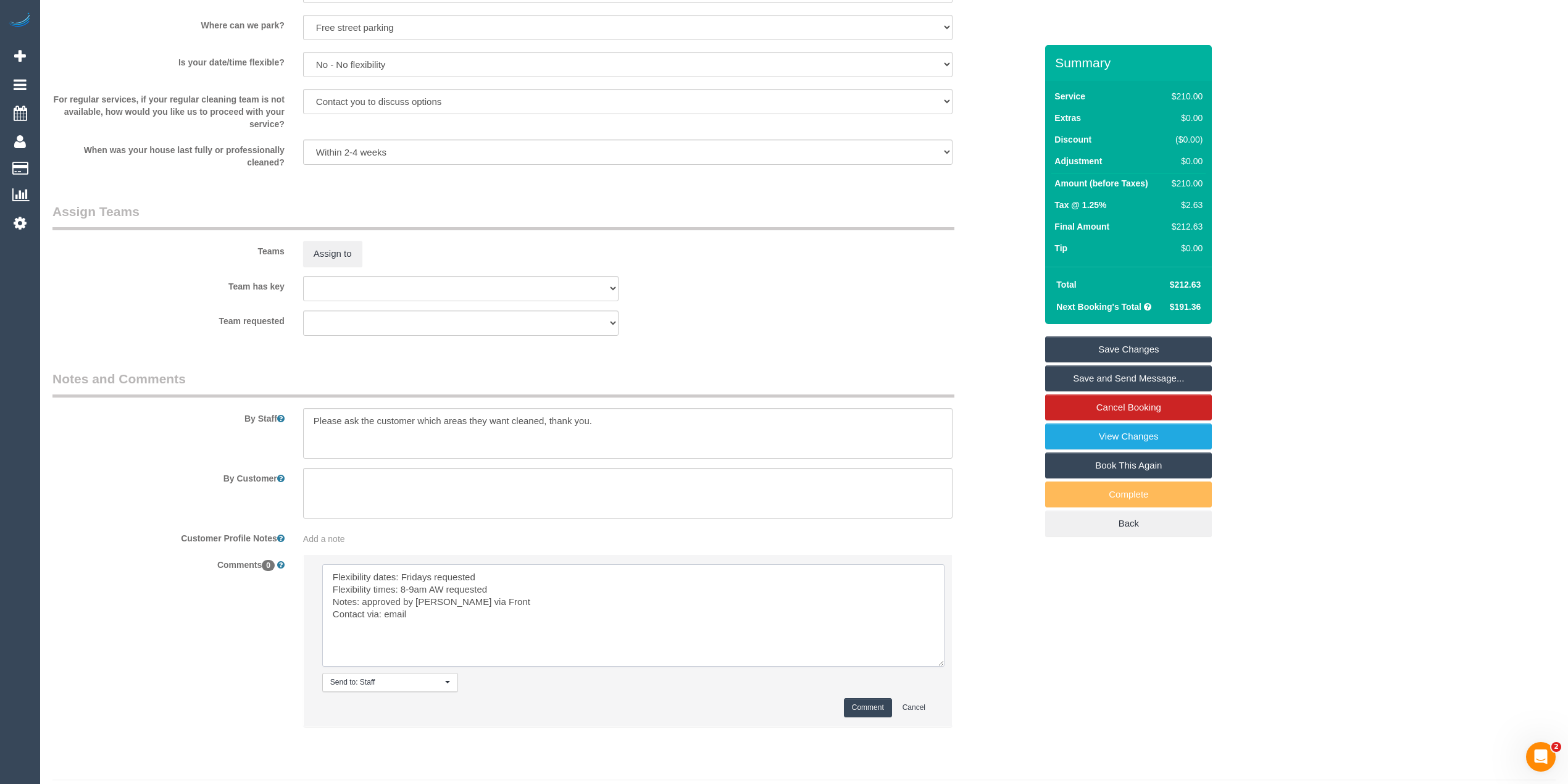
type textarea "Flexibility dates: Fridays requested Flexibility times: 8-9am AW requested Note…"
click at [872, 709] on button "Comment" at bounding box center [867, 707] width 48 height 19
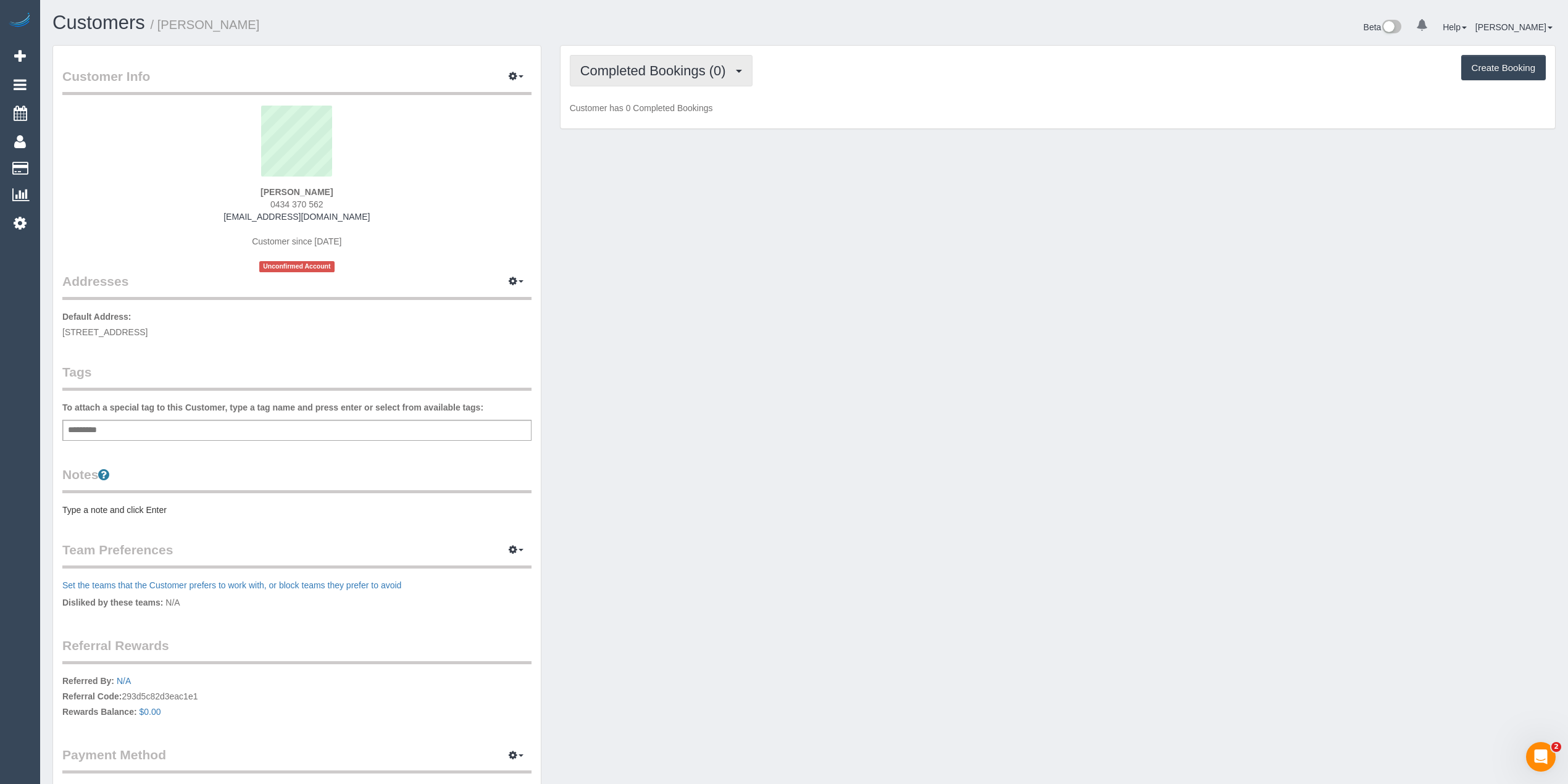
click at [596, 71] on span "Completed Bookings (0)" at bounding box center [656, 70] width 151 height 16
click at [628, 134] on link "Cancelled Bookings (1)" at bounding box center [634, 132] width 129 height 16
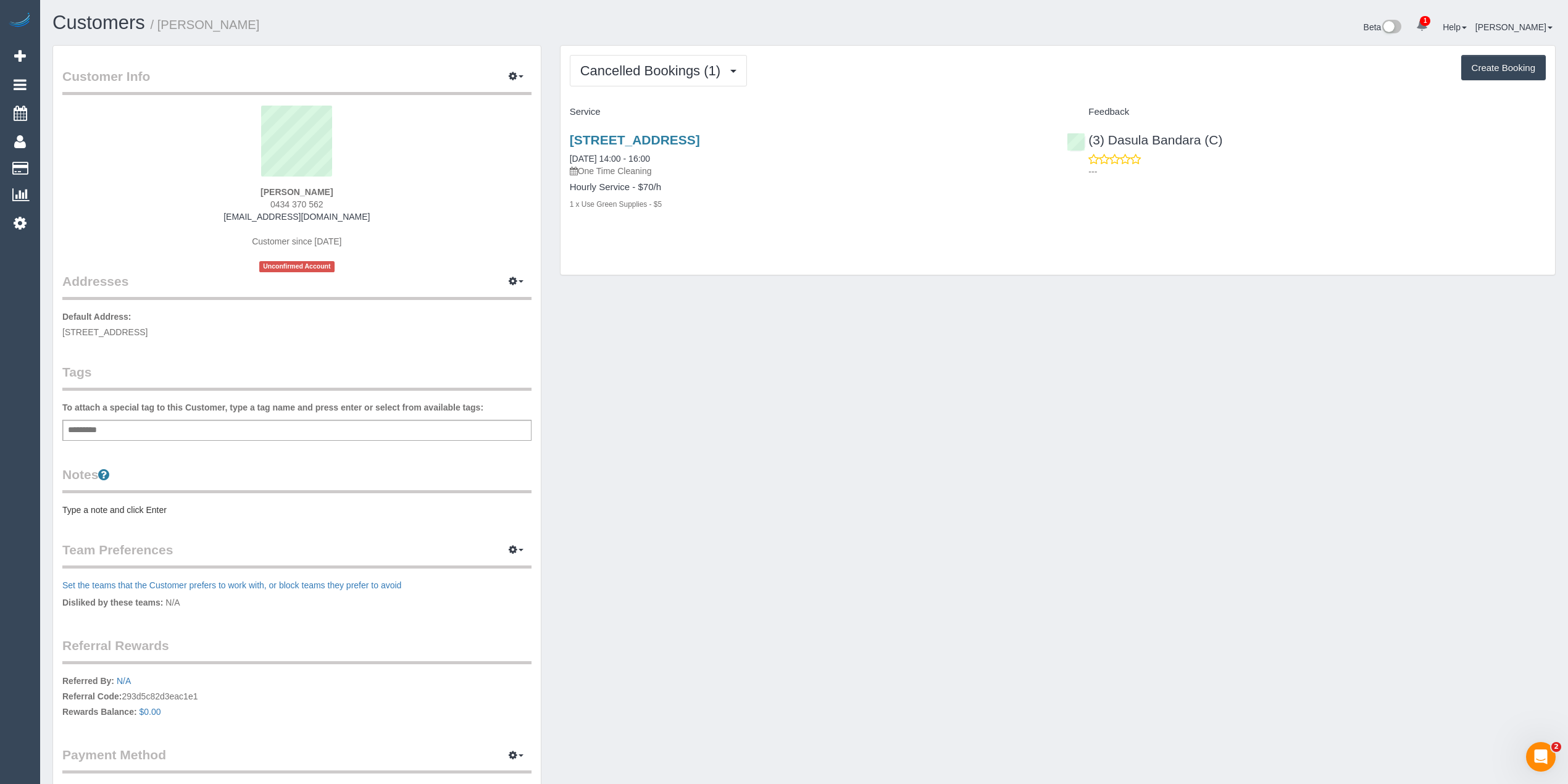
click at [1490, 70] on button "Create Booking" at bounding box center [1502, 68] width 84 height 26
select select "VIC"
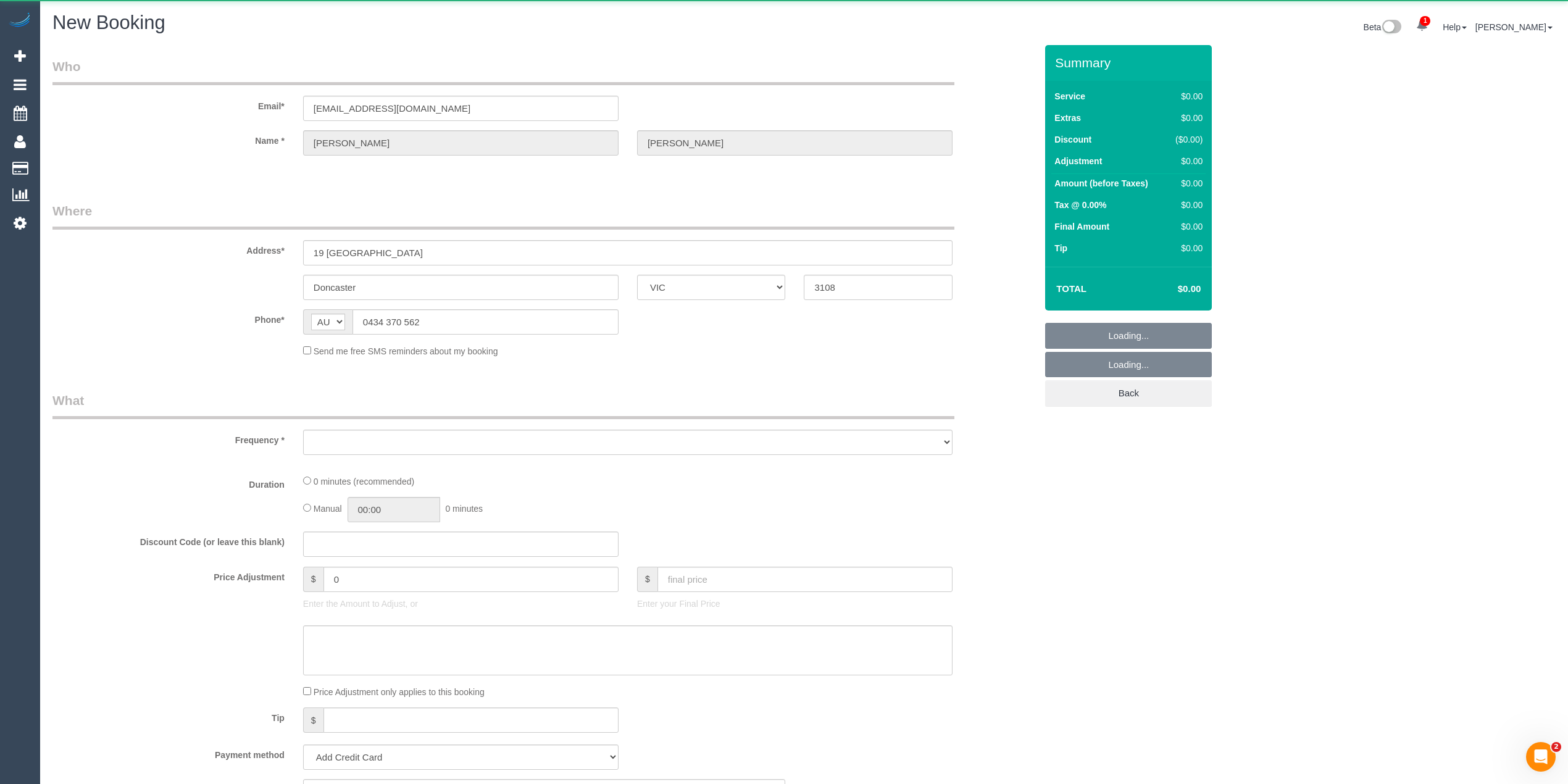
select select "string:AU"
select select "object:840"
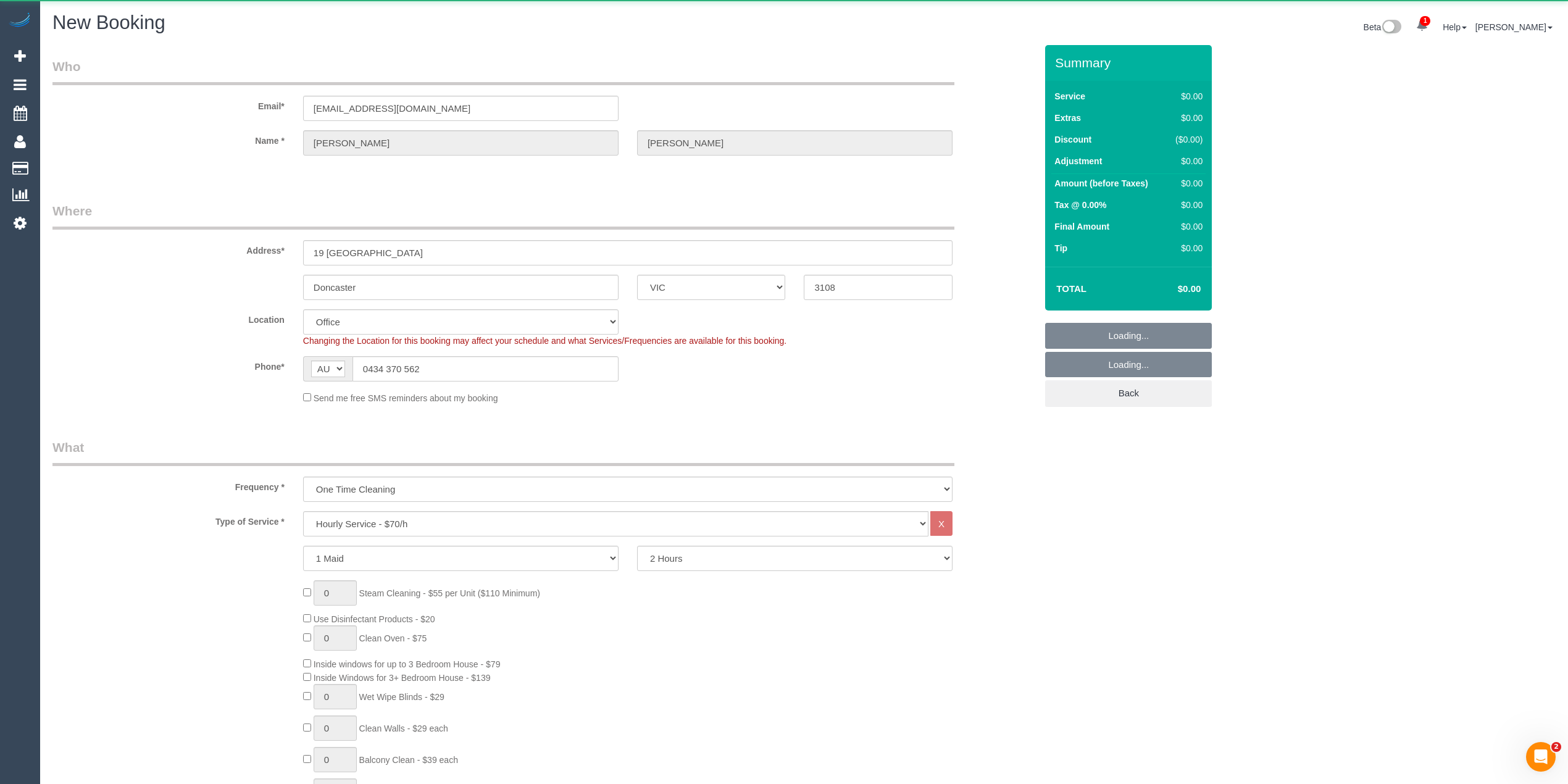
select select "string:stripe-pm_1Rsed82GScqysDRV0qsKZ9k3"
select select "object:1011"
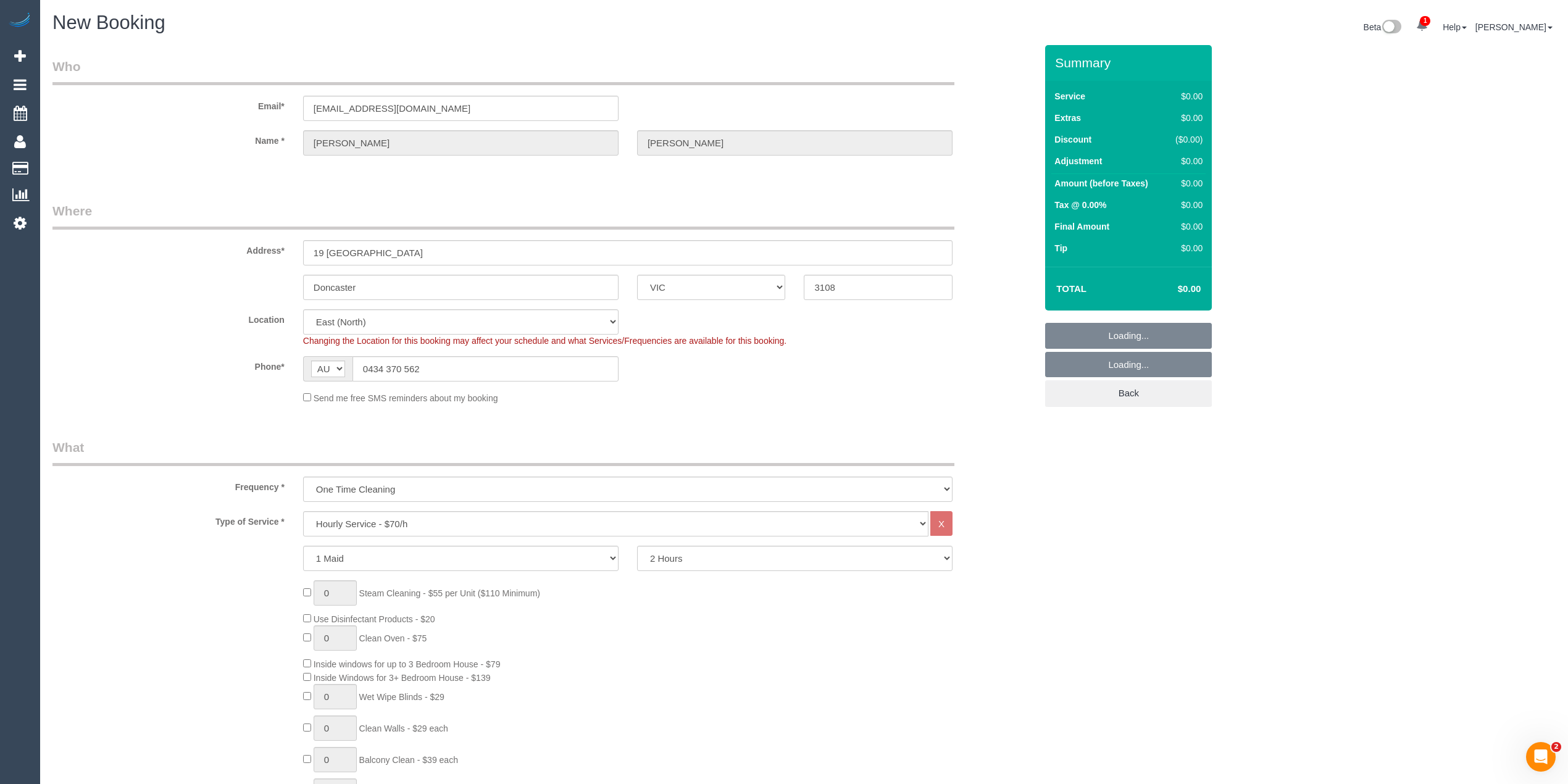
select select "56"
select select "object:2287"
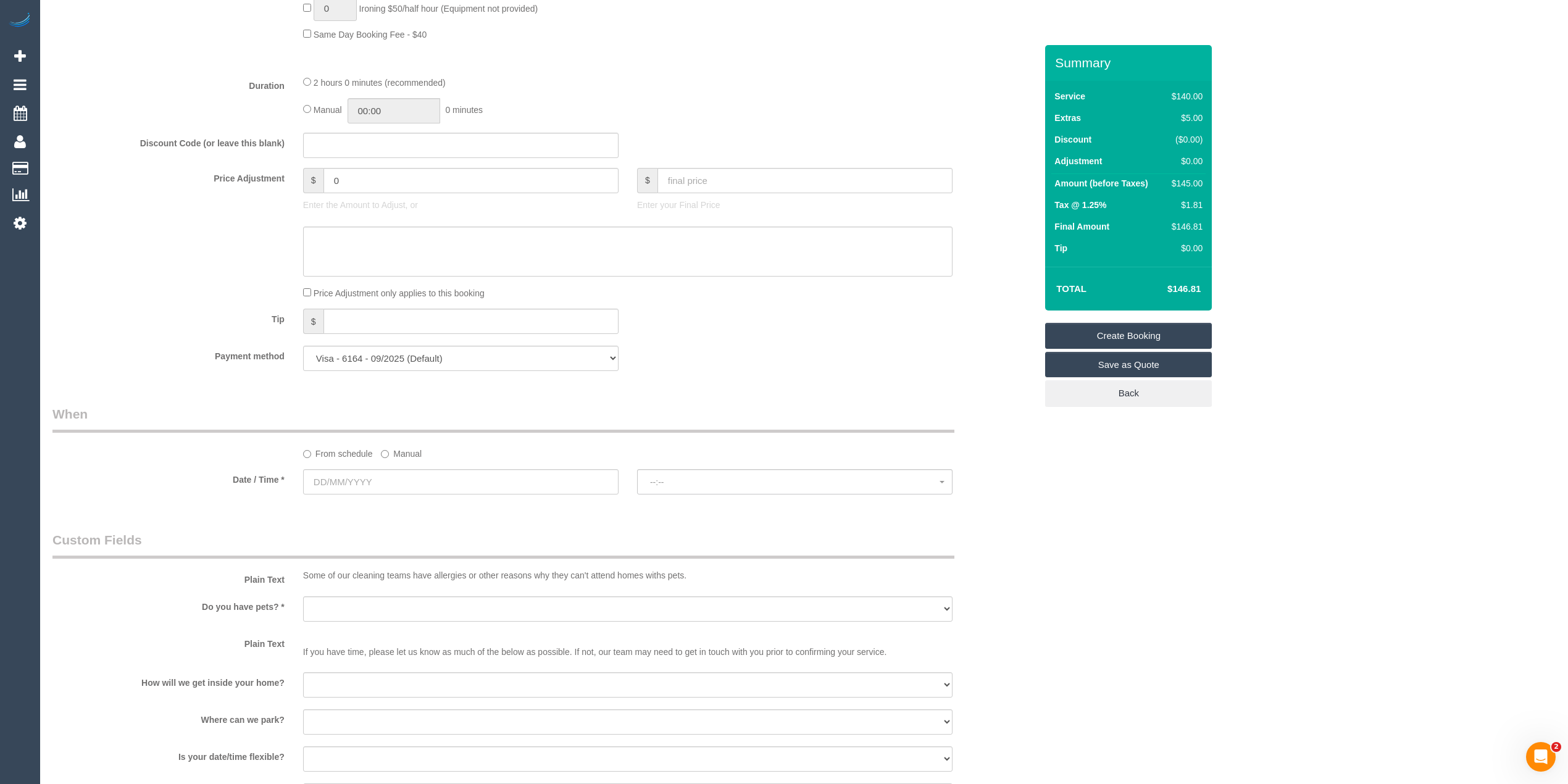
scroll to position [905, 0]
click at [347, 472] on input "text" at bounding box center [460, 481] width 315 height 25
click at [445, 586] on link "16" at bounding box center [451, 589] width 20 height 16
type input "16/08/2025"
click at [692, 483] on span "--:--" at bounding box center [795, 482] width 290 height 10
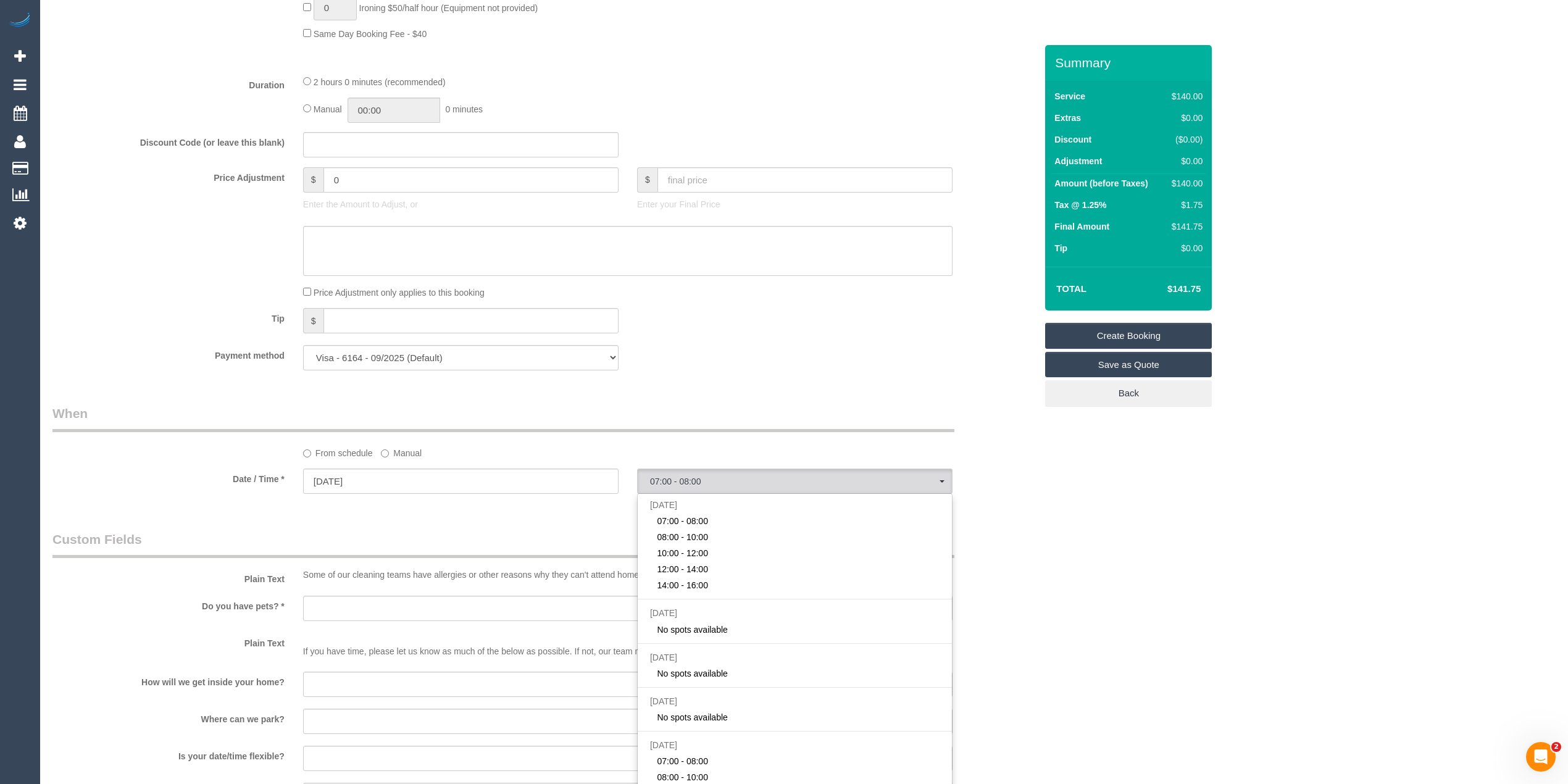
click at [1019, 452] on div "From schedule Manual" at bounding box center [544, 432] width 1001 height 55
click at [717, 473] on button "07:00 - 08:00" at bounding box center [794, 481] width 315 height 25
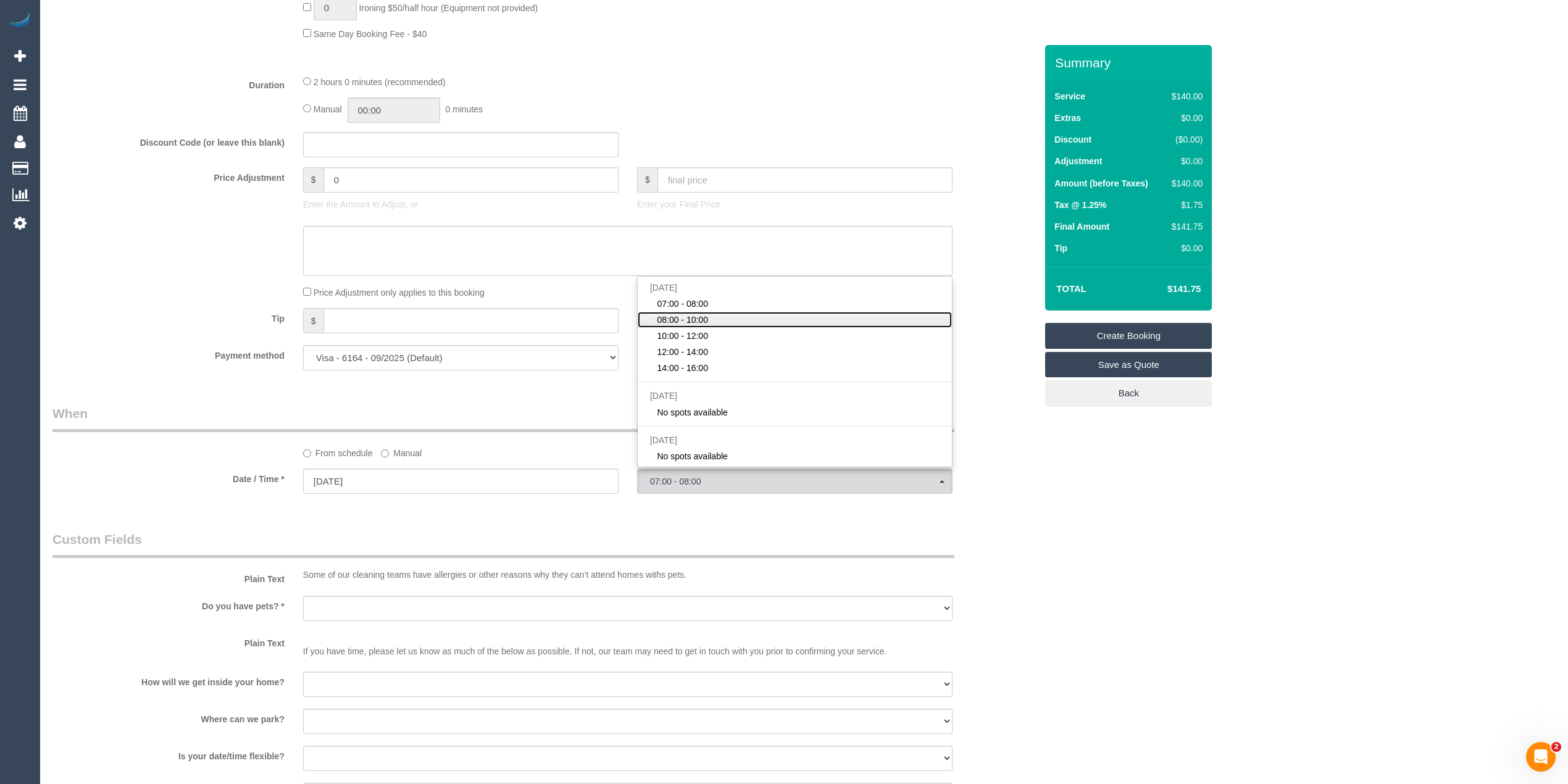
click at [735, 319] on link "08:00 - 10:00" at bounding box center [795, 320] width 314 height 16
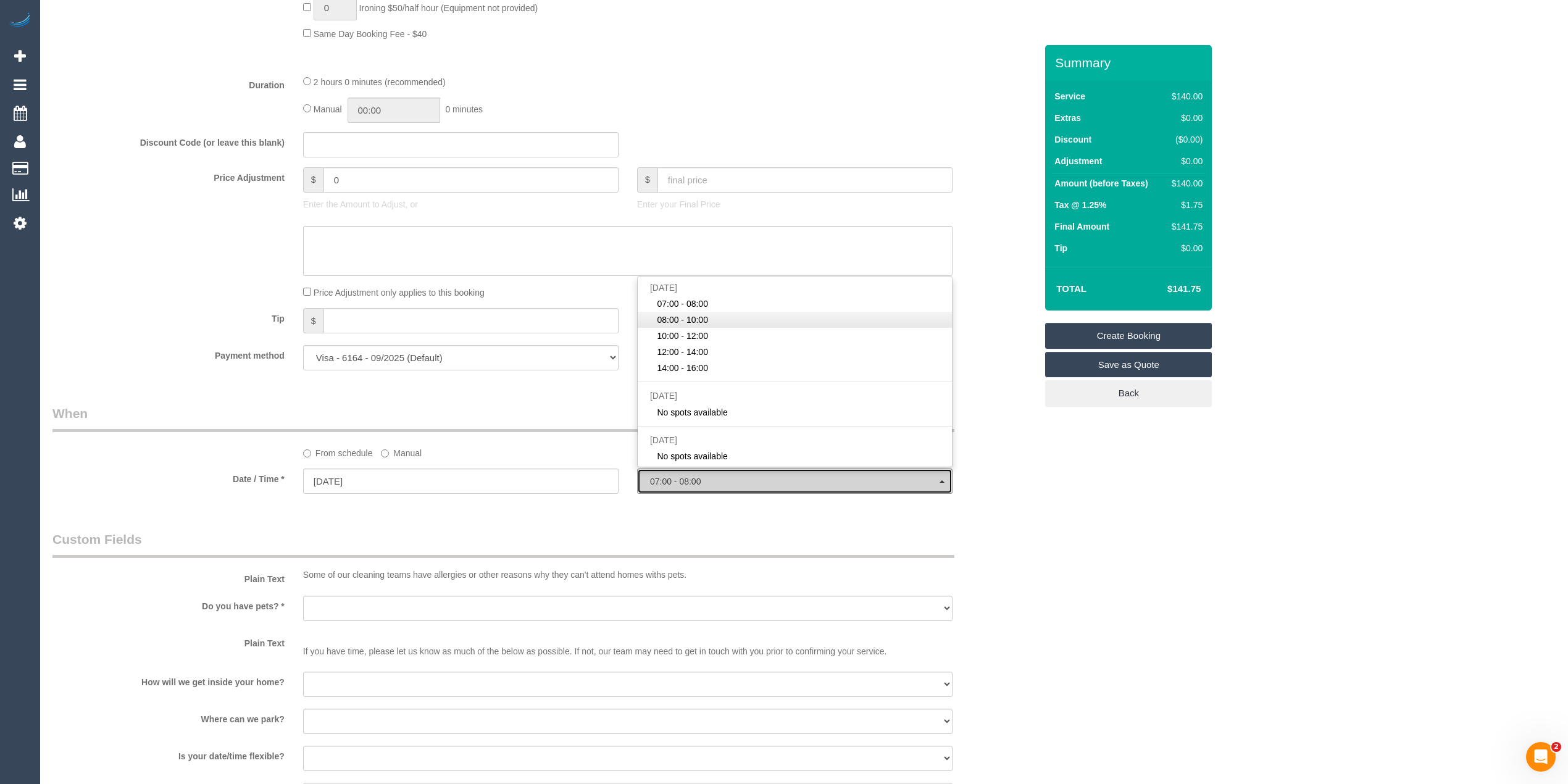
select select "spot2"
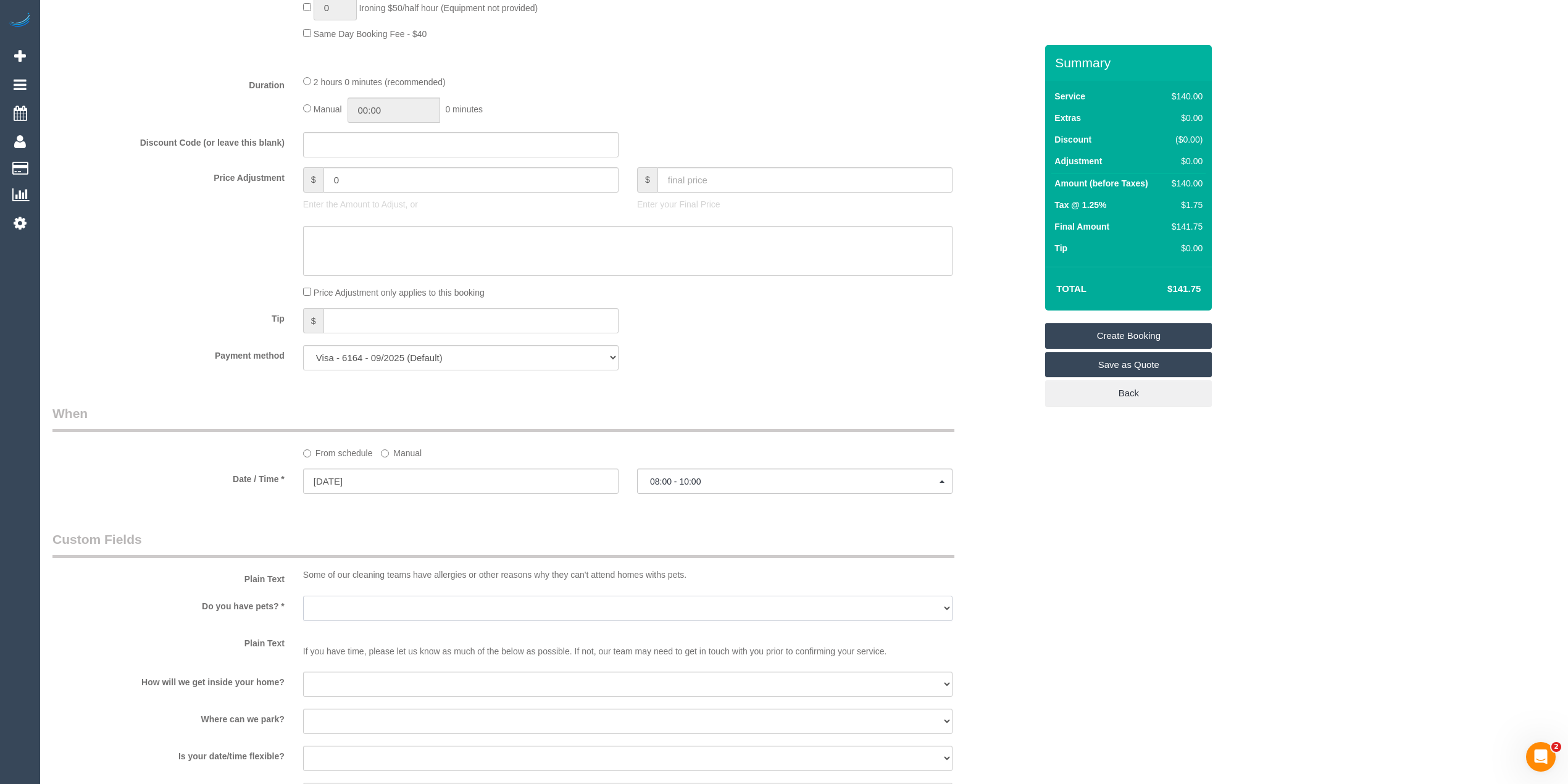
click at [329, 608] on select "Yes - Cats Yes - Dogs No pets Yes - Dogs and Cats Yes - Other" at bounding box center [627, 608] width 649 height 25
select select "number:28"
click at [303, 596] on select "Yes - Cats Yes - Dogs No pets Yes - Dogs and Cats Yes - Other" at bounding box center [627, 608] width 649 height 25
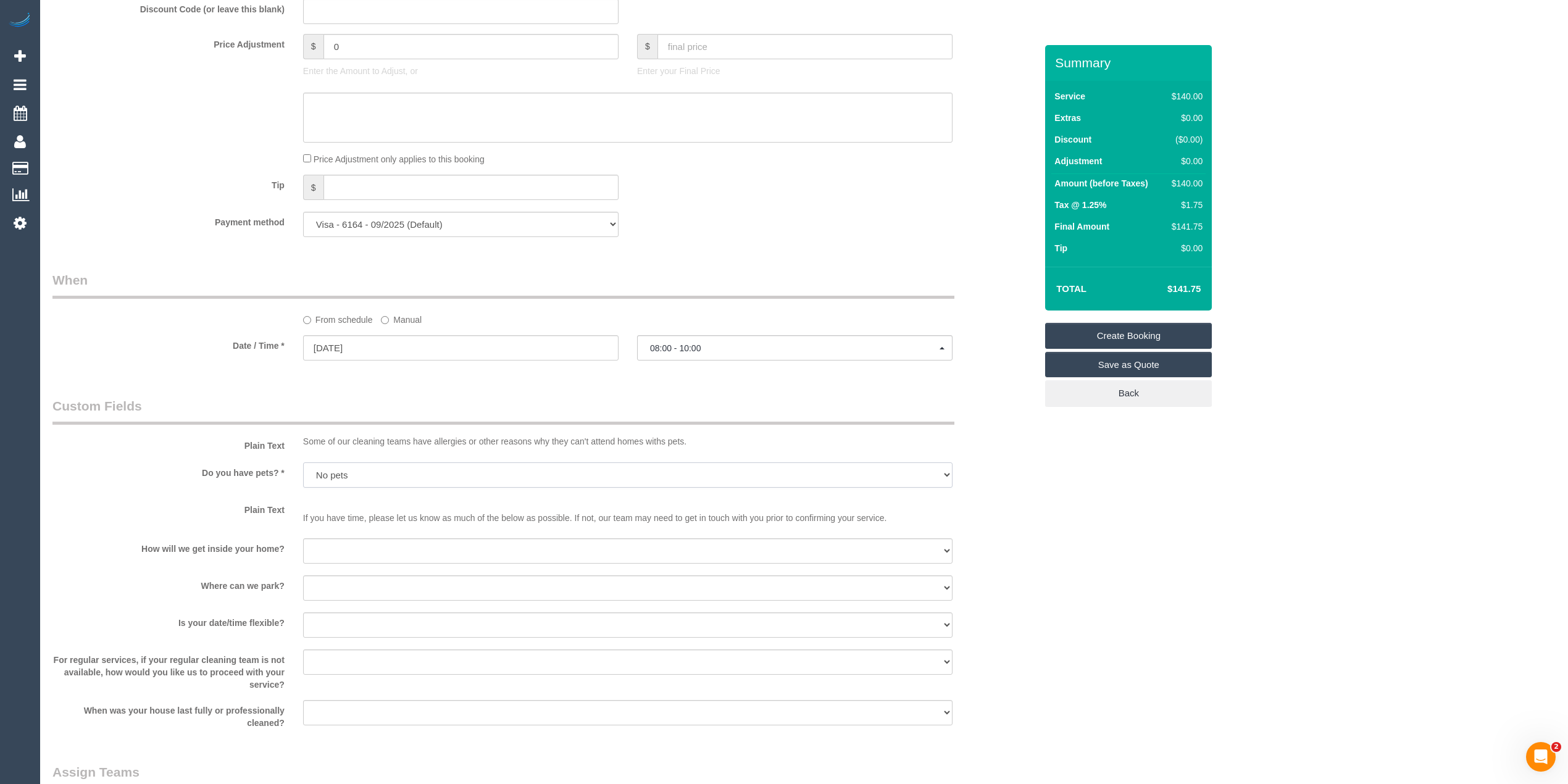
scroll to position [1070, 0]
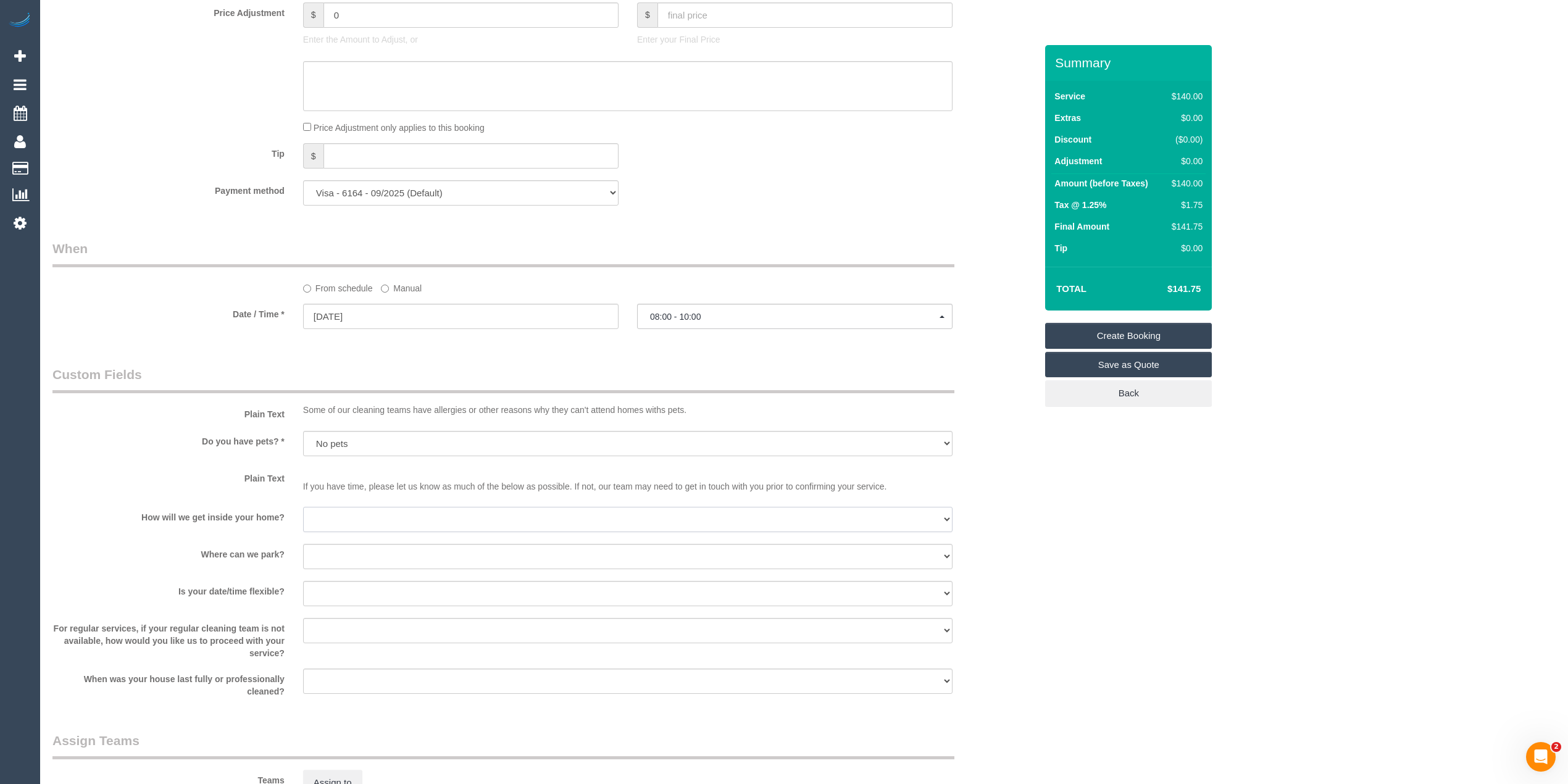
click at [338, 517] on select "I will be home Key will be left (please provide details below) Lock box/Access …" at bounding box center [627, 519] width 649 height 25
select select "number:14"
click at [303, 507] on select "I will be home Key will be left (please provide details below) Lock box/Access …" at bounding box center [627, 519] width 649 height 25
click at [361, 558] on select "I will provide parking on-site Free street parking Paid street parking (cost wi…" at bounding box center [627, 556] width 649 height 25
select select "number:18"
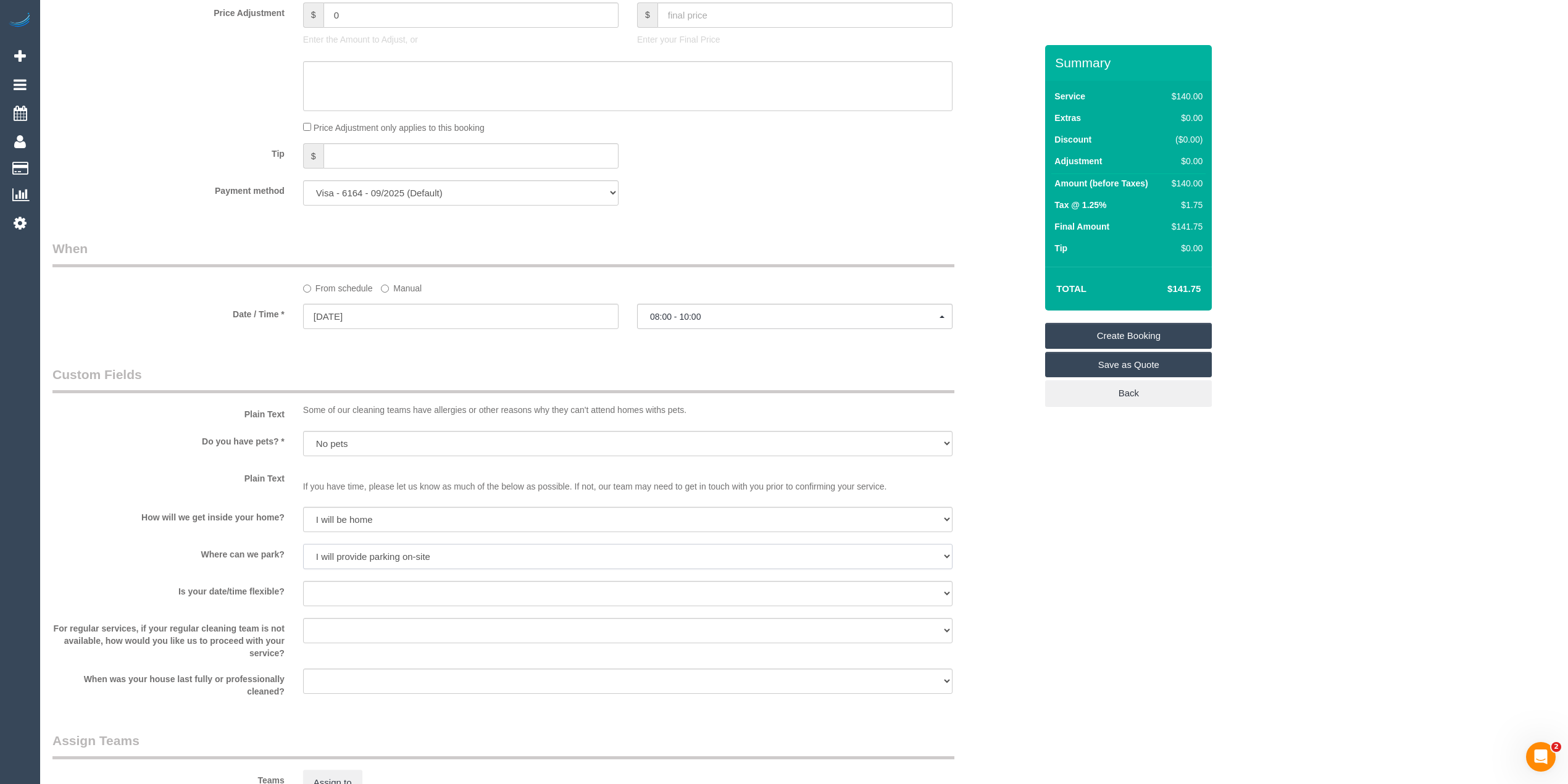
click at [303, 544] on select "I will provide parking on-site Free street parking Paid street parking (cost wi…" at bounding box center [627, 556] width 649 height 25
click at [331, 584] on select "Yes - date and time Yes - date but not time Yes - time but not date No - No fle…" at bounding box center [627, 593] width 649 height 25
select select "number:36"
click at [303, 581] on select "Yes - date and time Yes - date but not time Yes - time but not date No - No fle…" at bounding box center [627, 593] width 649 height 25
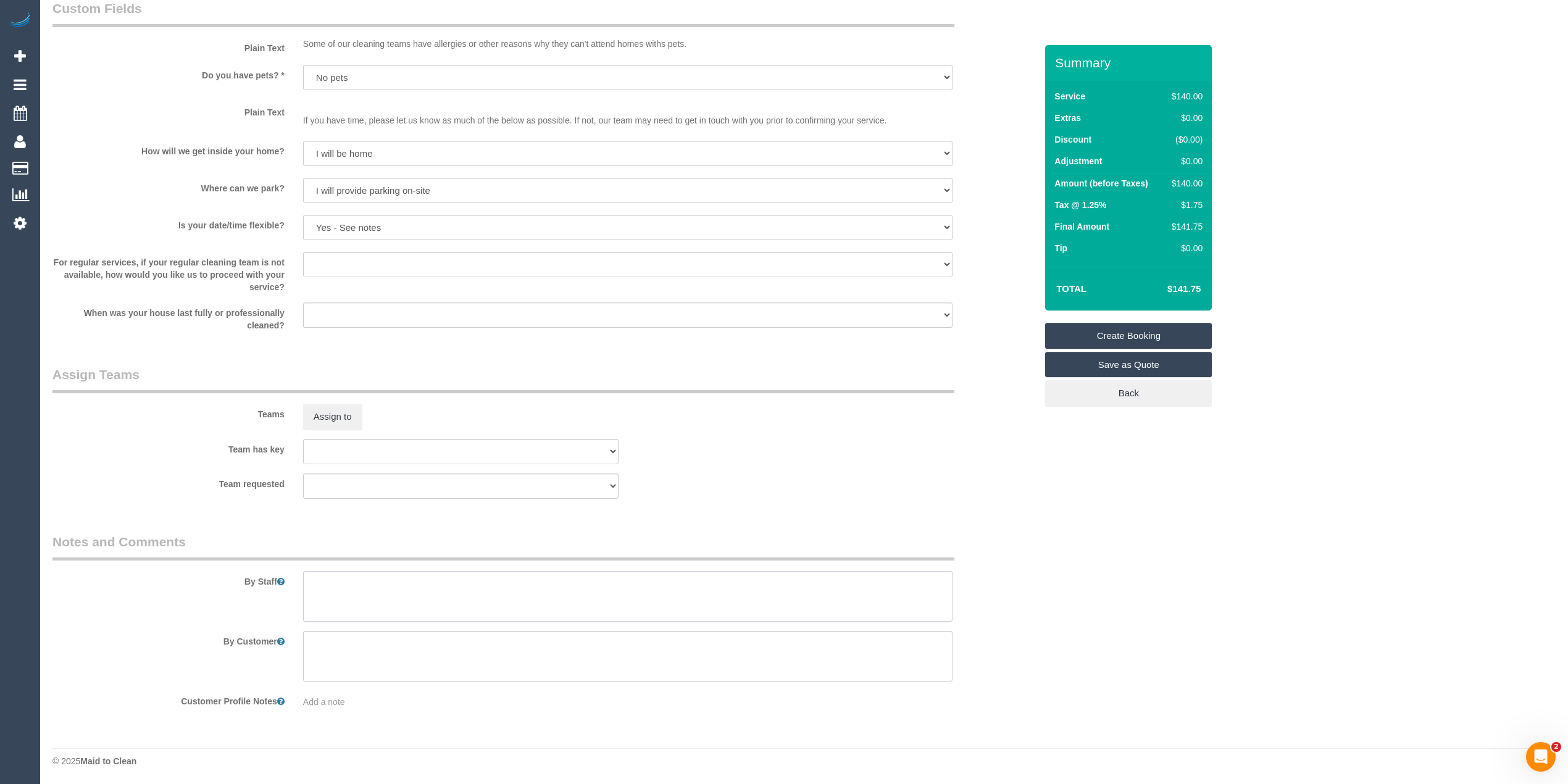
click at [460, 596] on textarea at bounding box center [627, 596] width 649 height 51
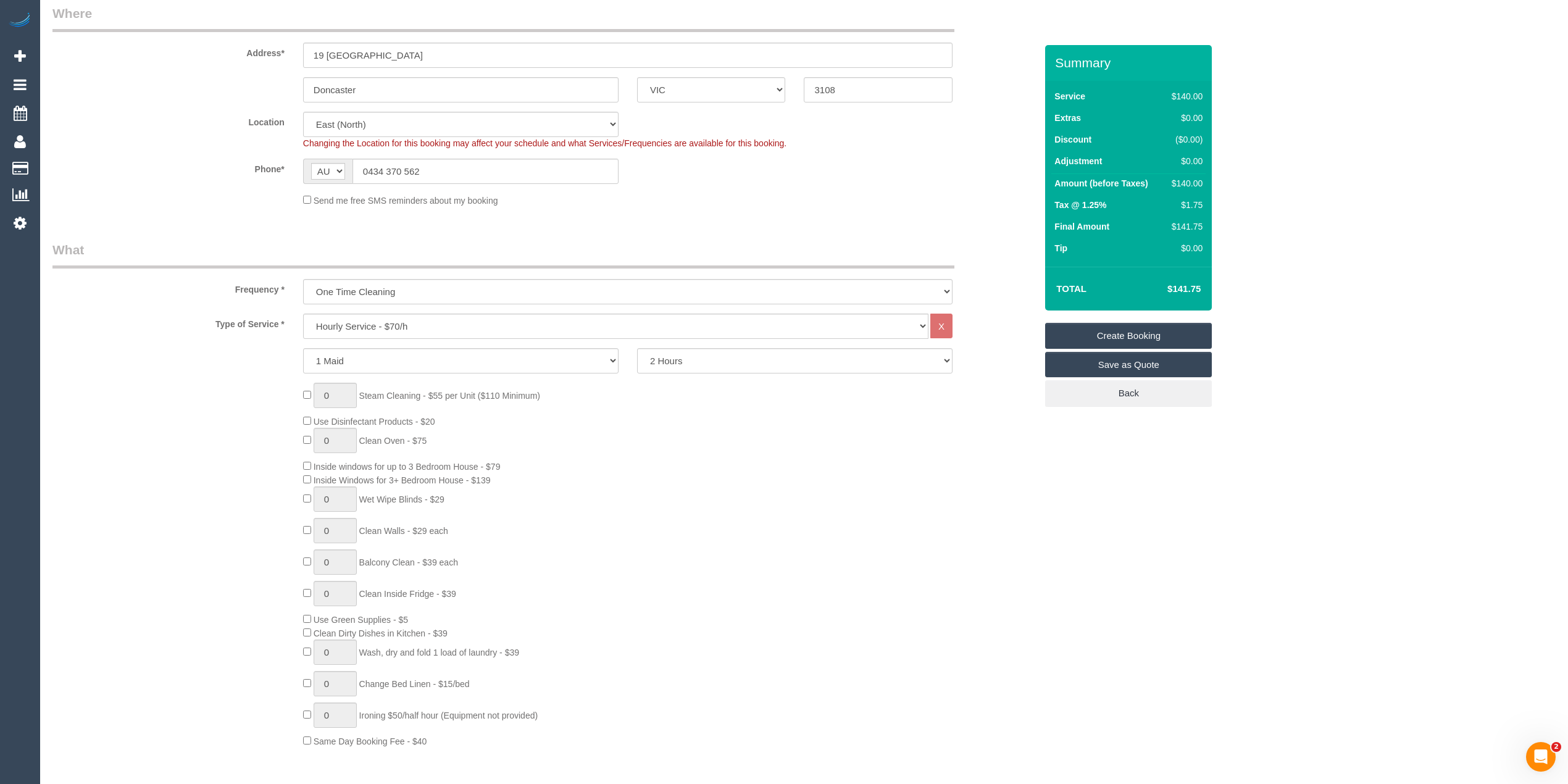
scroll to position [0, 0]
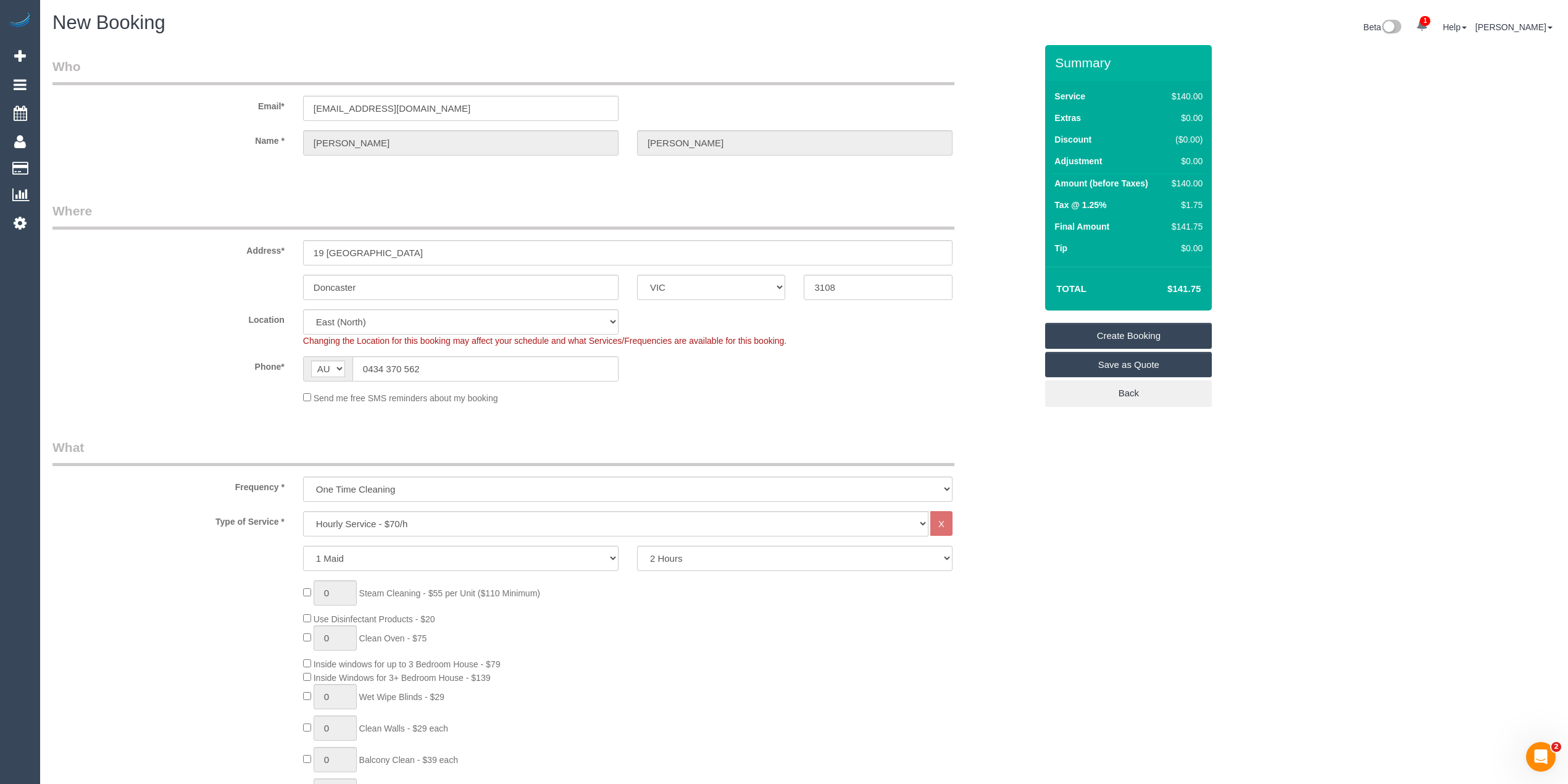
type textarea "Priorities: bathroom & kitchen. Please do not use bleach, thank you."
click at [1114, 329] on link "Create Booking" at bounding box center [1128, 336] width 167 height 26
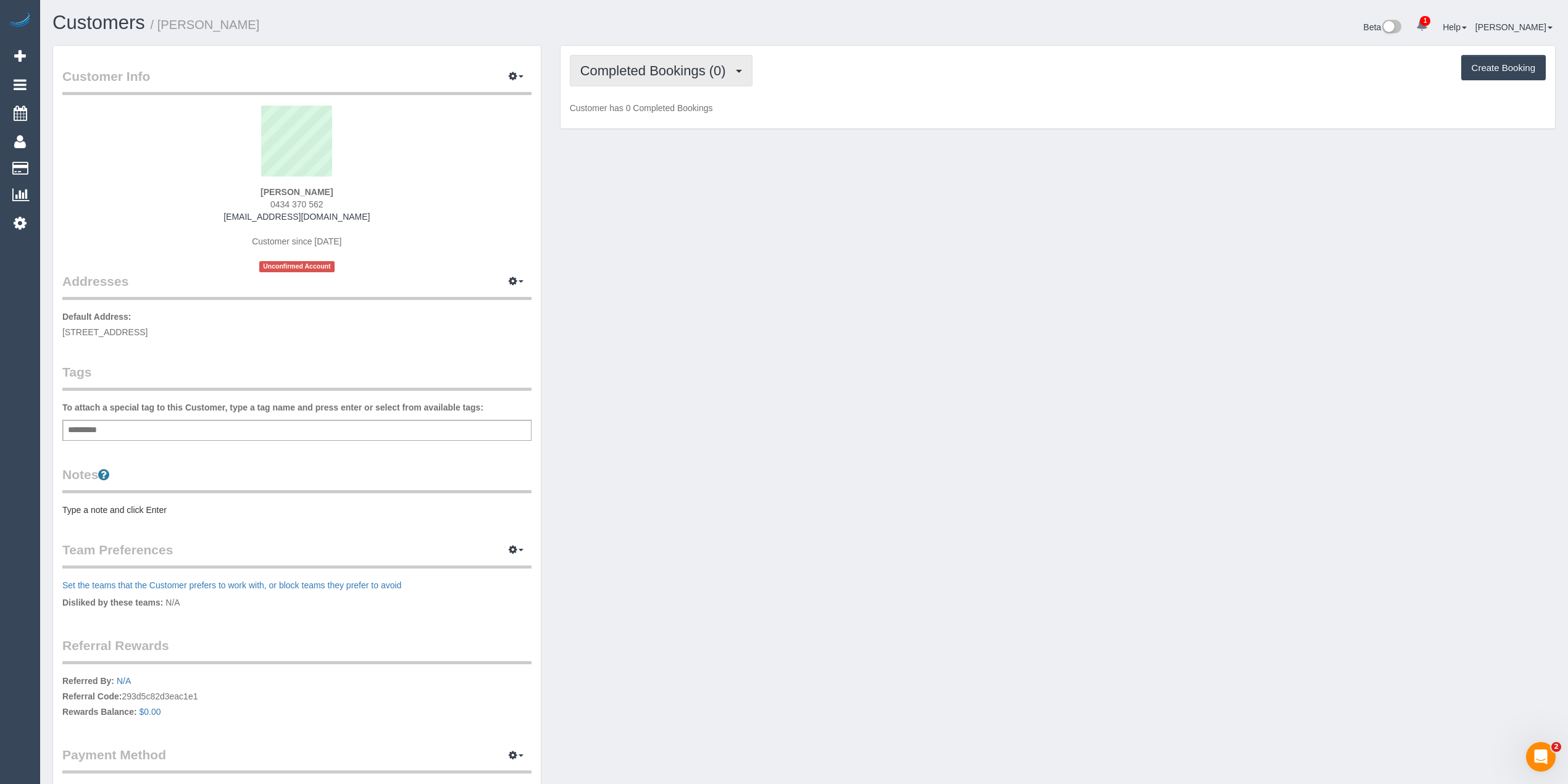
click at [633, 63] on span "Completed Bookings (0)" at bounding box center [656, 70] width 151 height 16
click at [637, 134] on link "Cancelled Bookings (1)" at bounding box center [634, 132] width 129 height 16
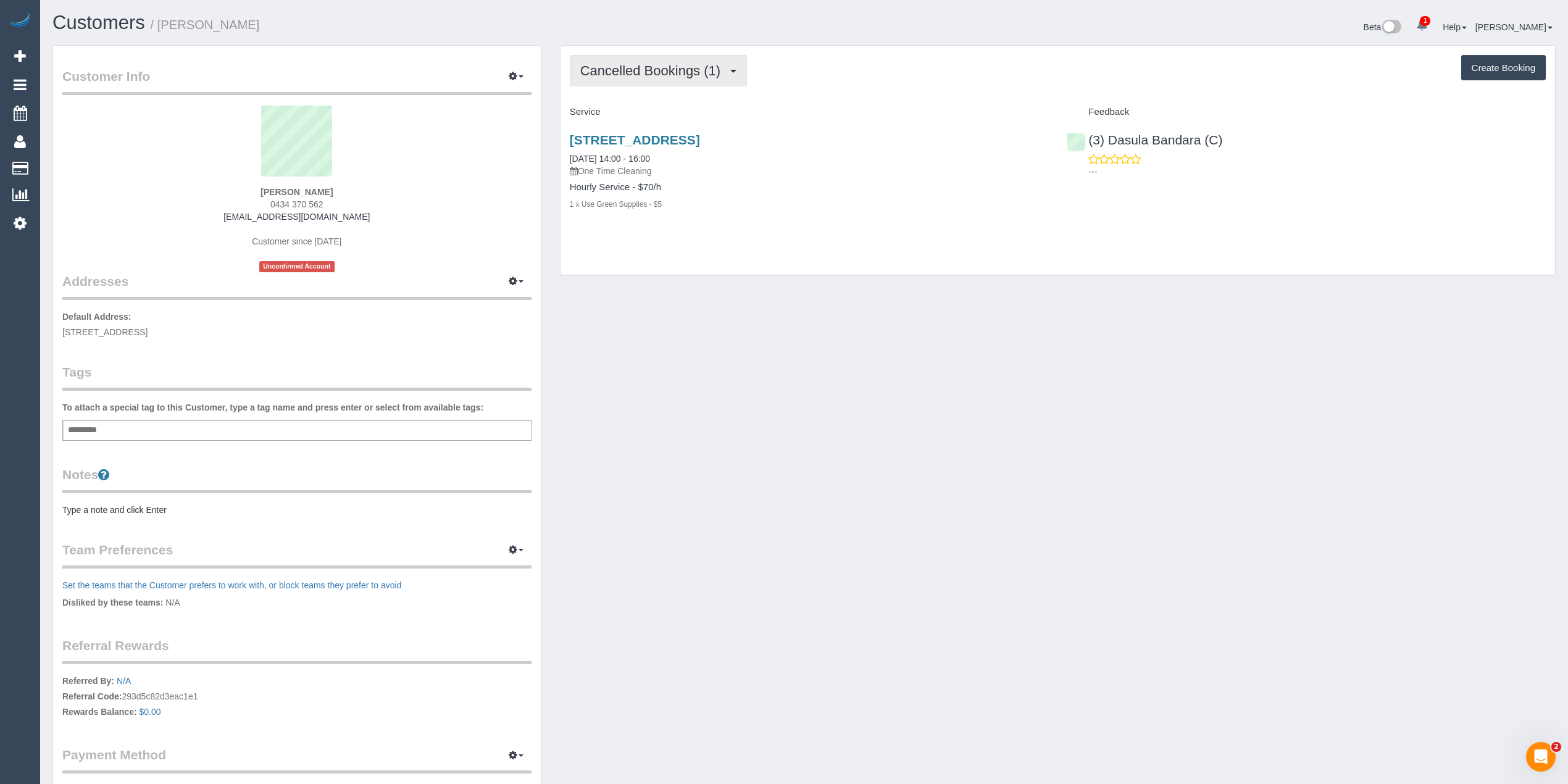
click at [648, 72] on span "Cancelled Bookings (1)" at bounding box center [653, 70] width 147 height 16
click at [690, 116] on link "Upcoming Bookings (0)" at bounding box center [634, 116] width 129 height 16
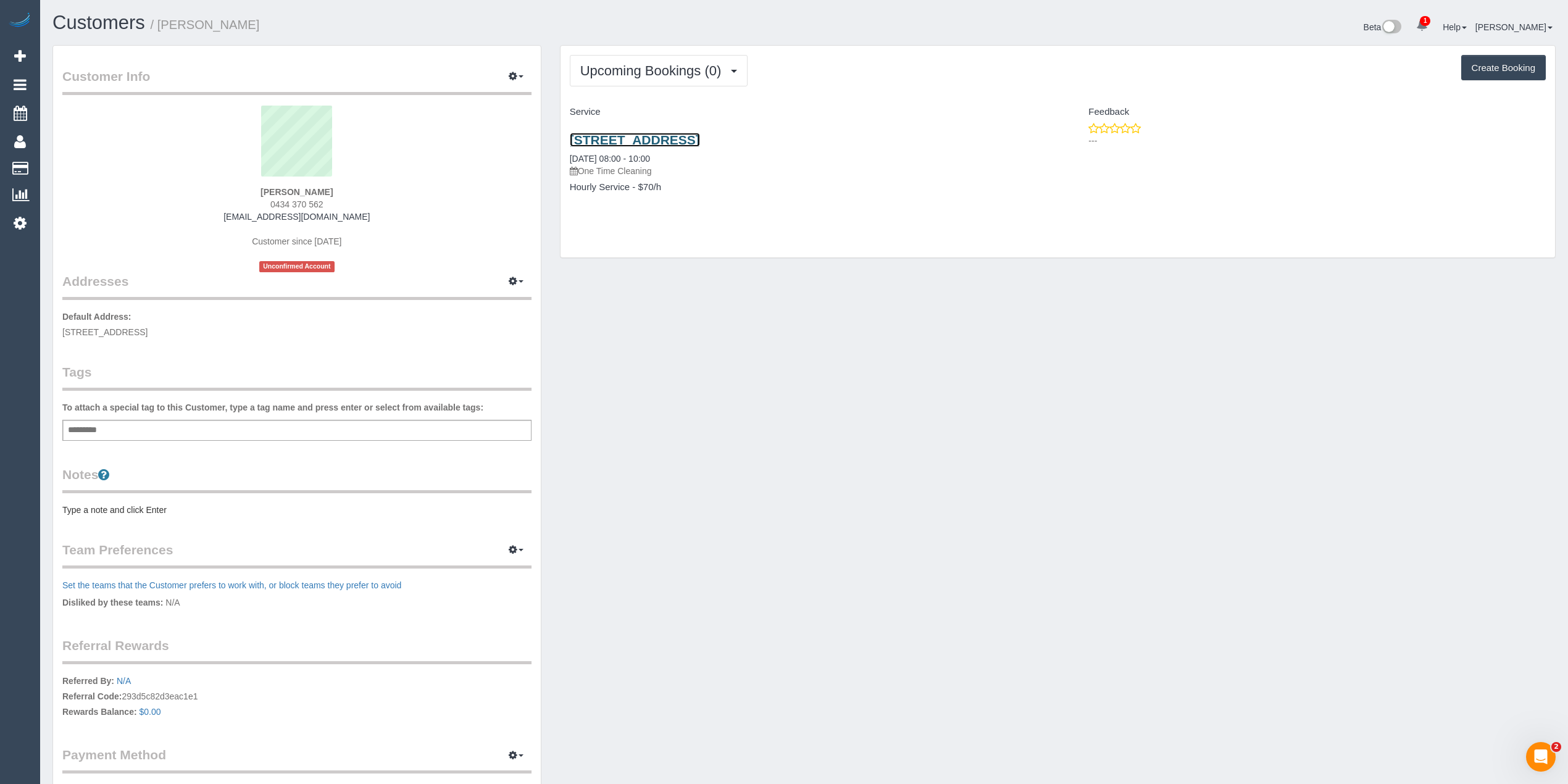
click at [700, 138] on link "[STREET_ADDRESS]" at bounding box center [635, 139] width 130 height 14
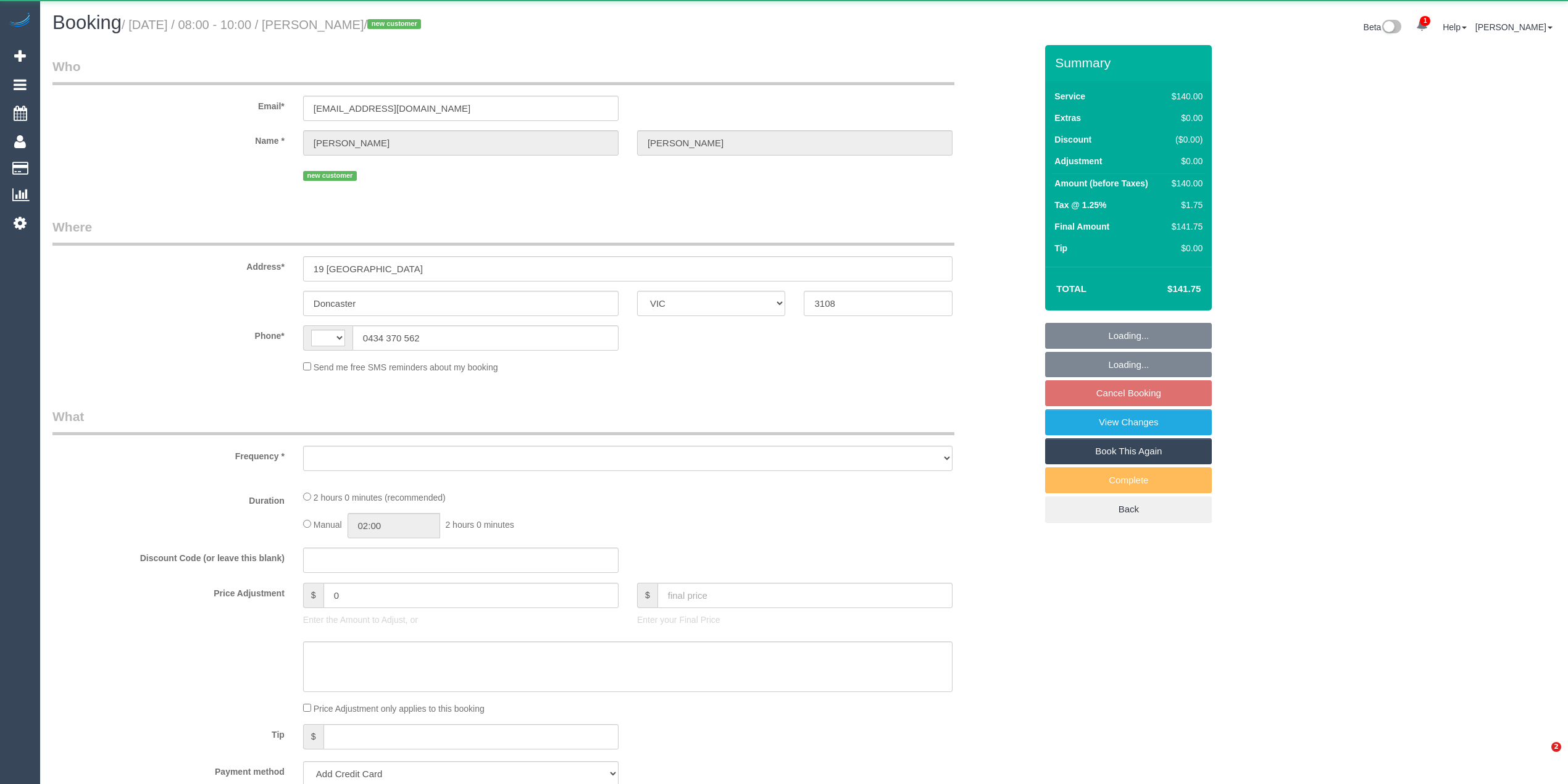
select select "VIC"
select select "string:AU"
select select "string:stripe-pm_1Rsed82GScqysDRV0qsKZ9k3"
select select "number:28"
select select "number:14"
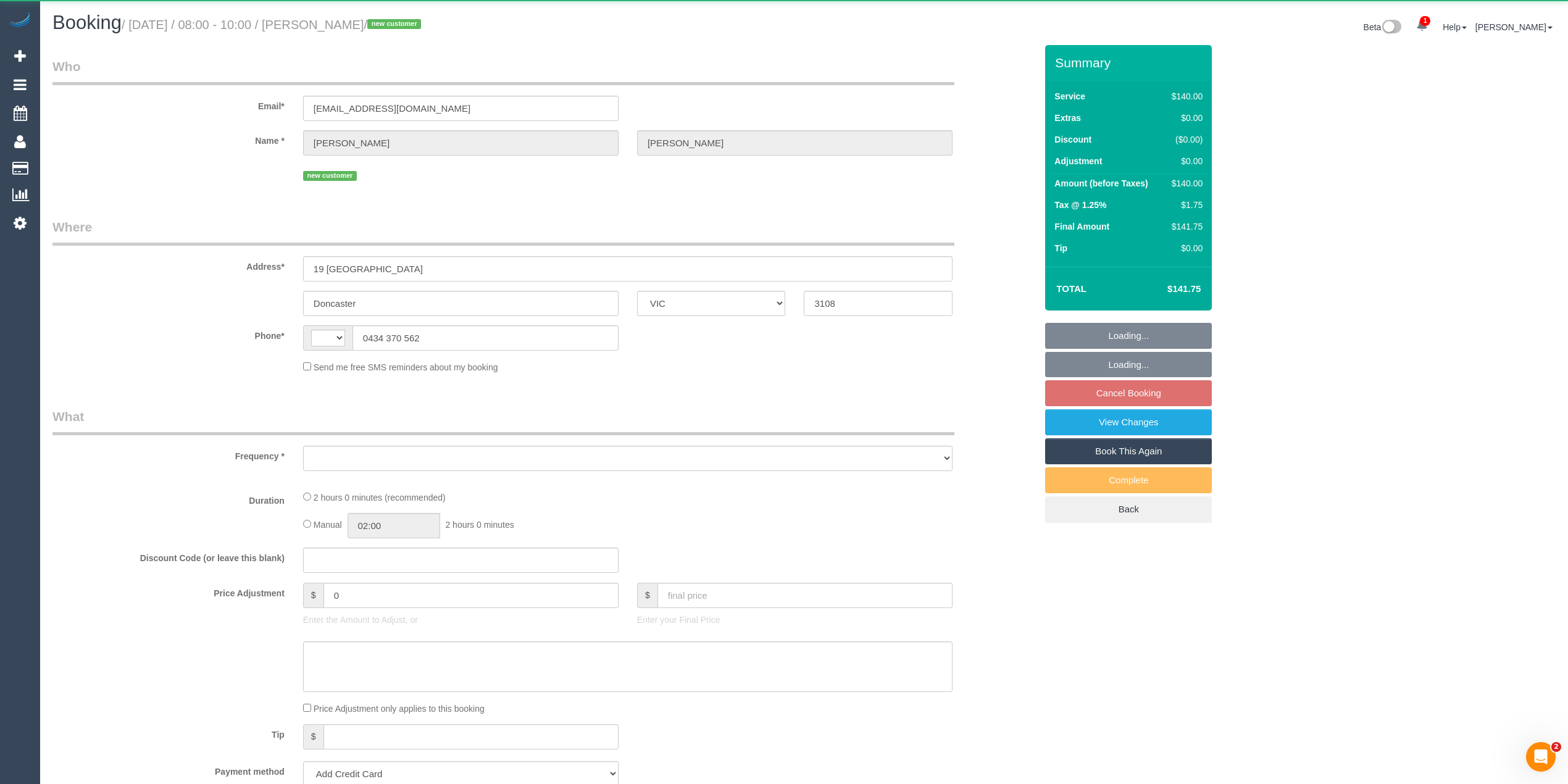
select select "number:18"
select select "number:36"
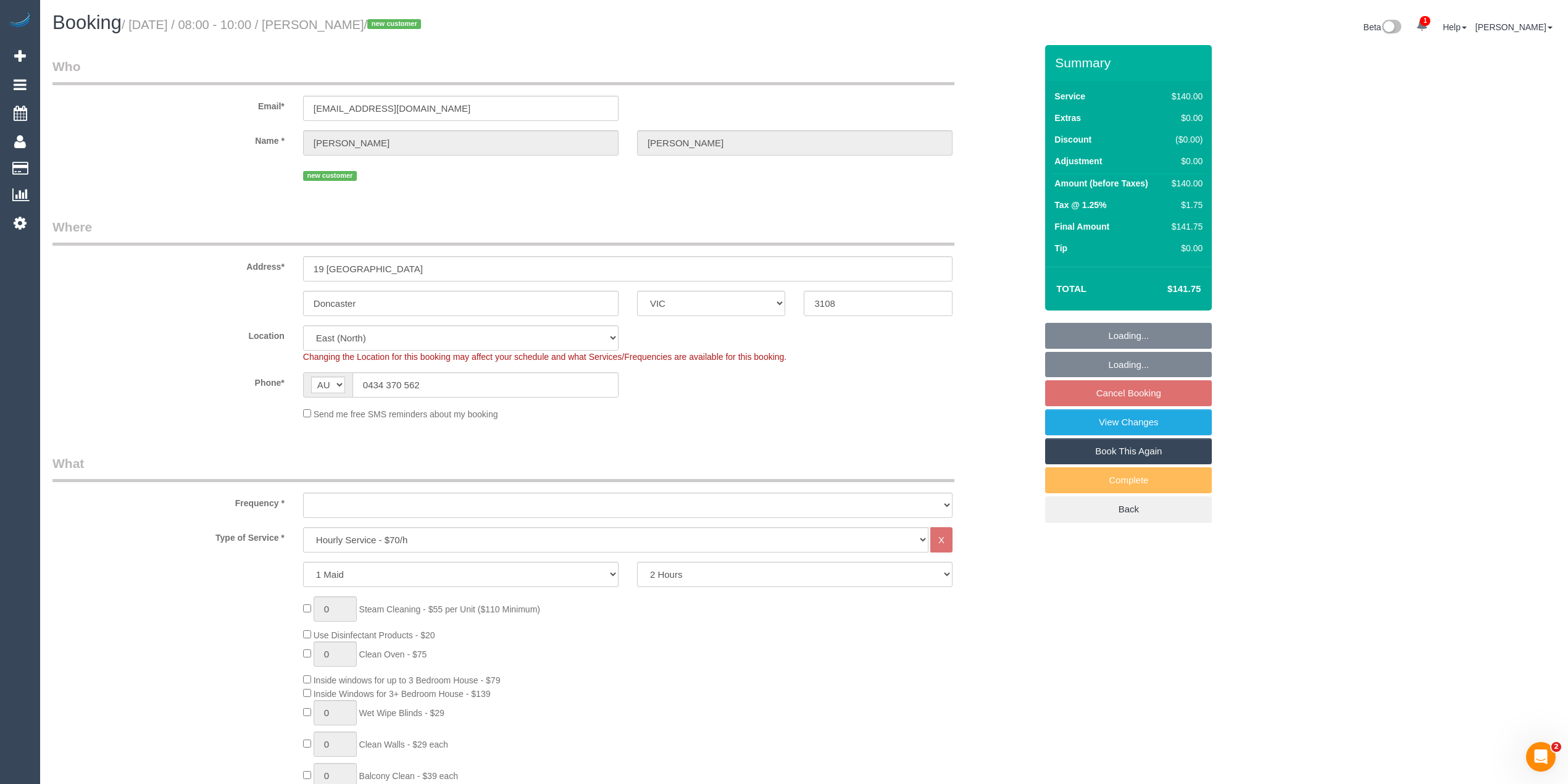
select select "object:852"
select select "spot1"
select select "object:1238"
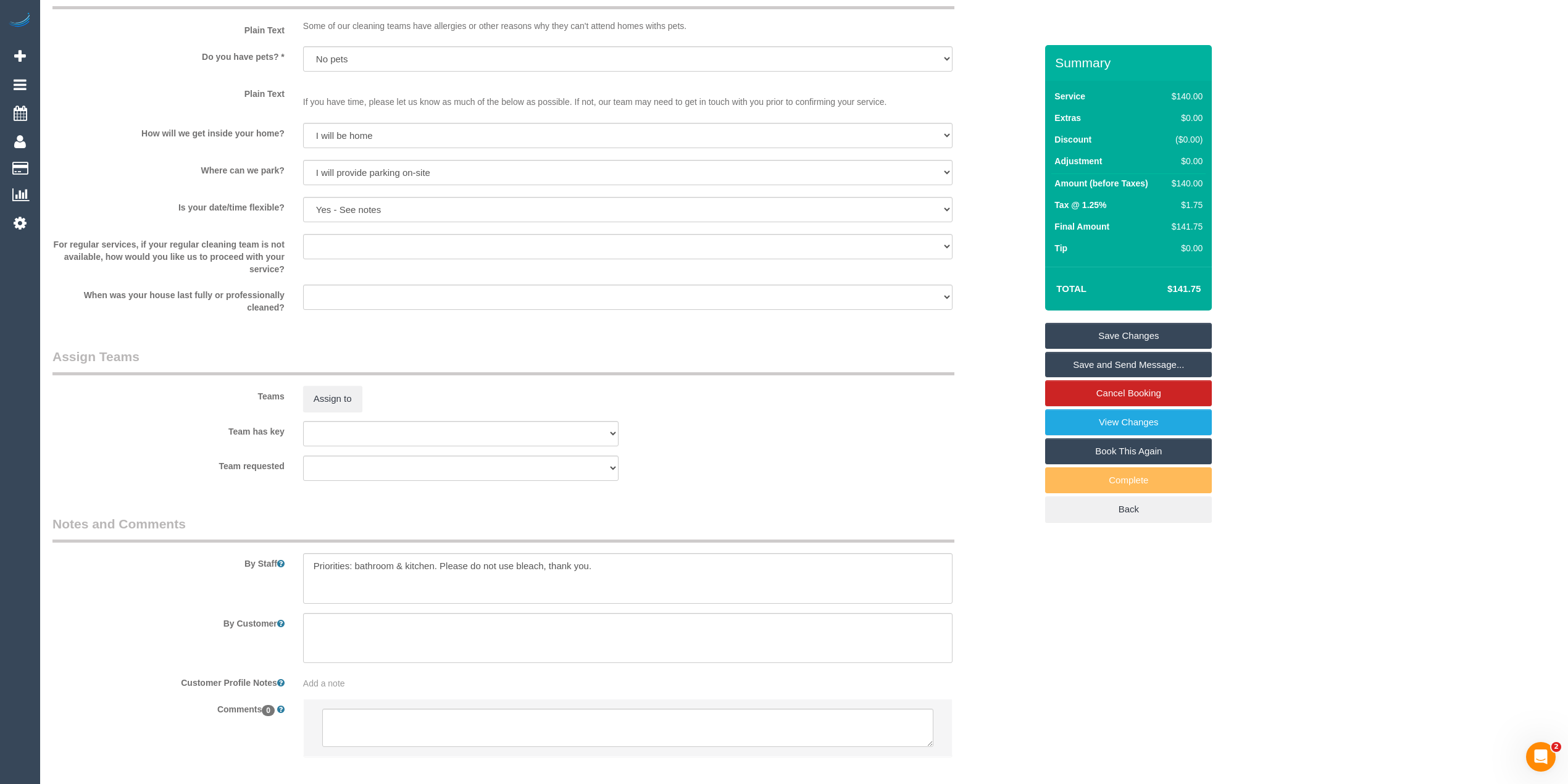
scroll to position [1534, 0]
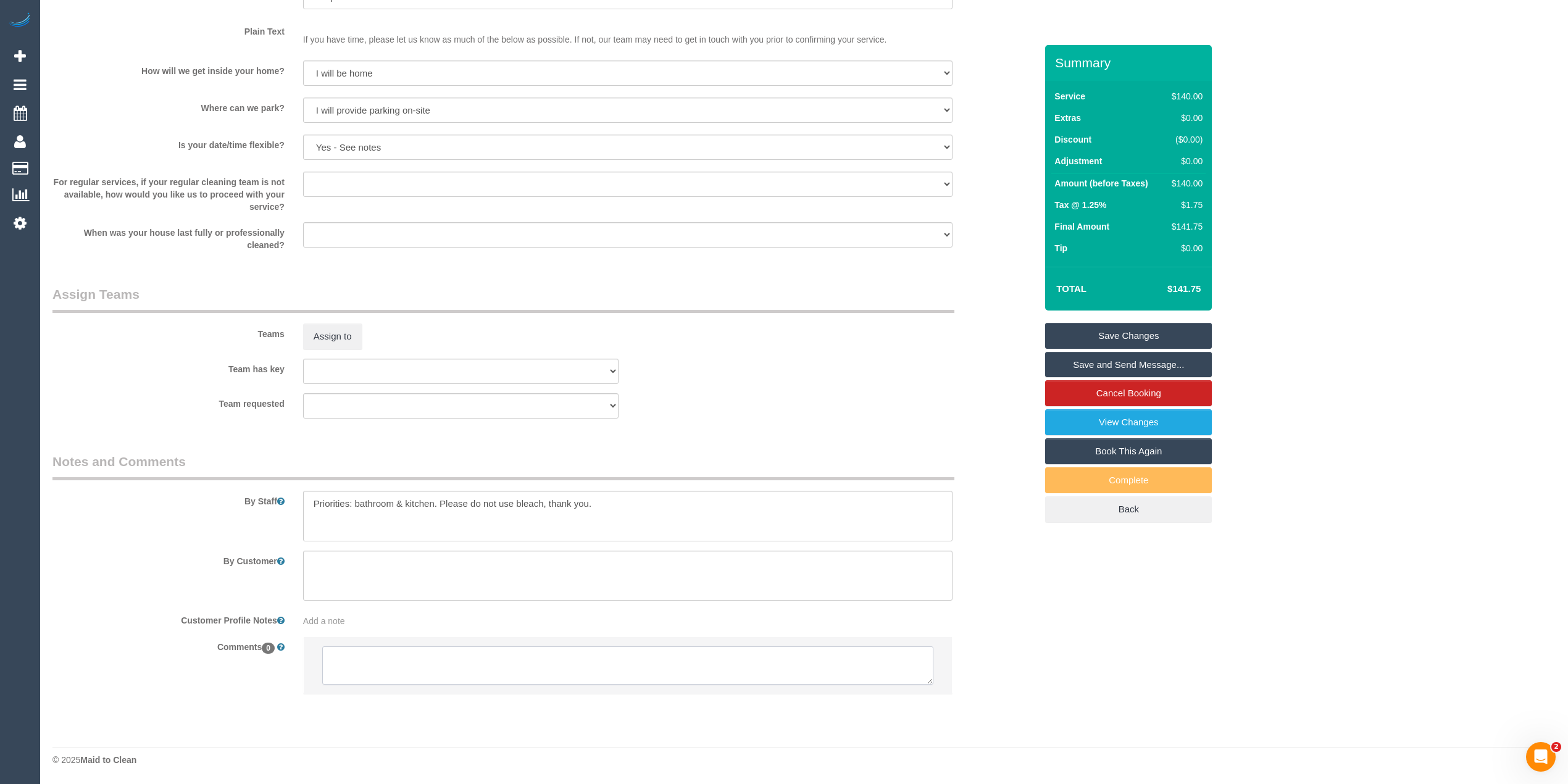
click at [380, 683] on textarea at bounding box center [627, 665] width 611 height 39
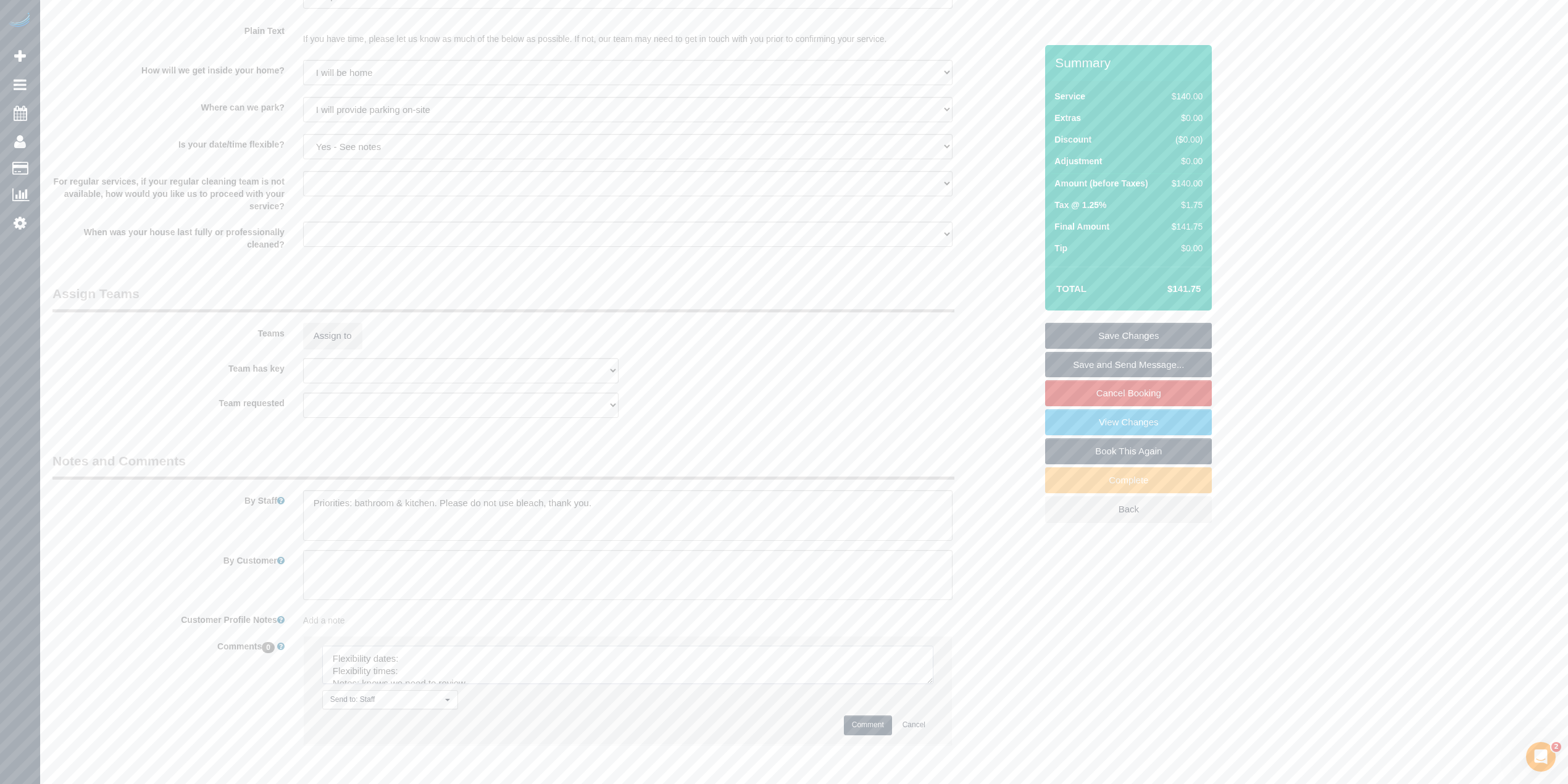
drag, startPoint x: 926, startPoint y: 676, endPoint x: 926, endPoint y: 768, distance: 92.0
click at [926, 684] on textarea at bounding box center [627, 664] width 611 height 39
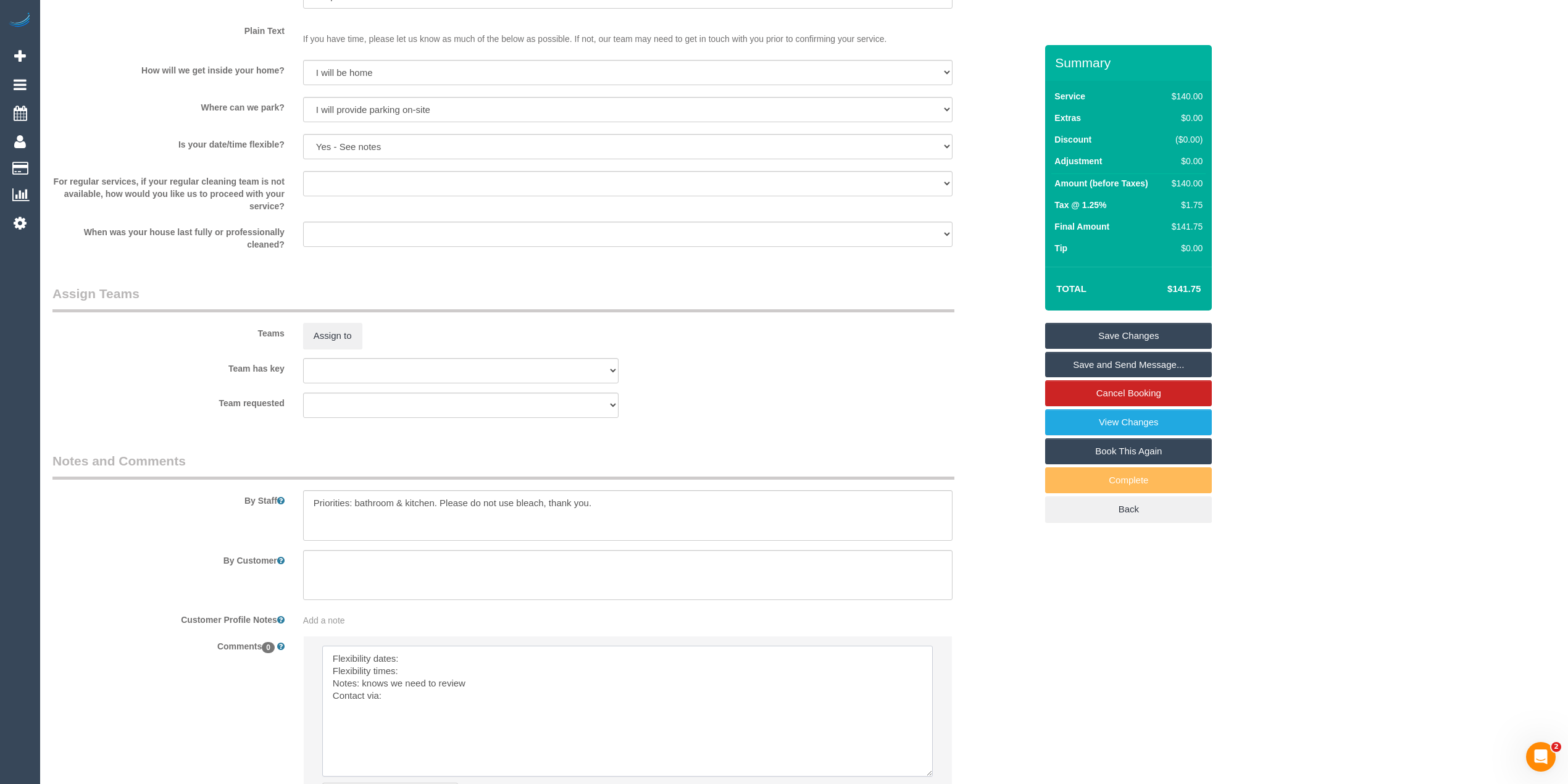
click at [437, 658] on textarea at bounding box center [626, 711] width 610 height 131
click at [421, 677] on textarea at bounding box center [626, 711] width 610 height 131
click at [428, 701] on textarea at bounding box center [626, 711] width 610 height 131
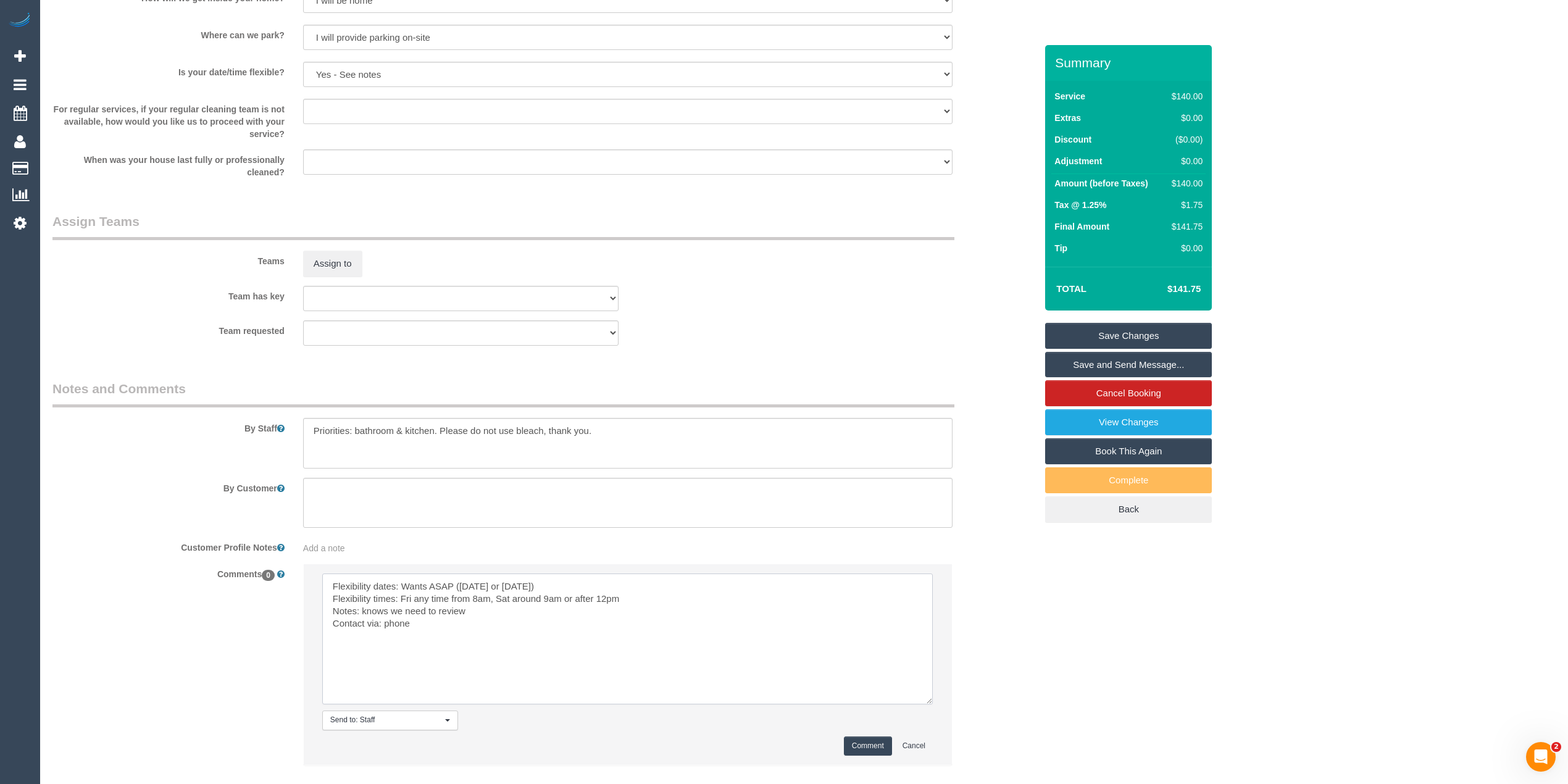
scroll to position [1678, 0]
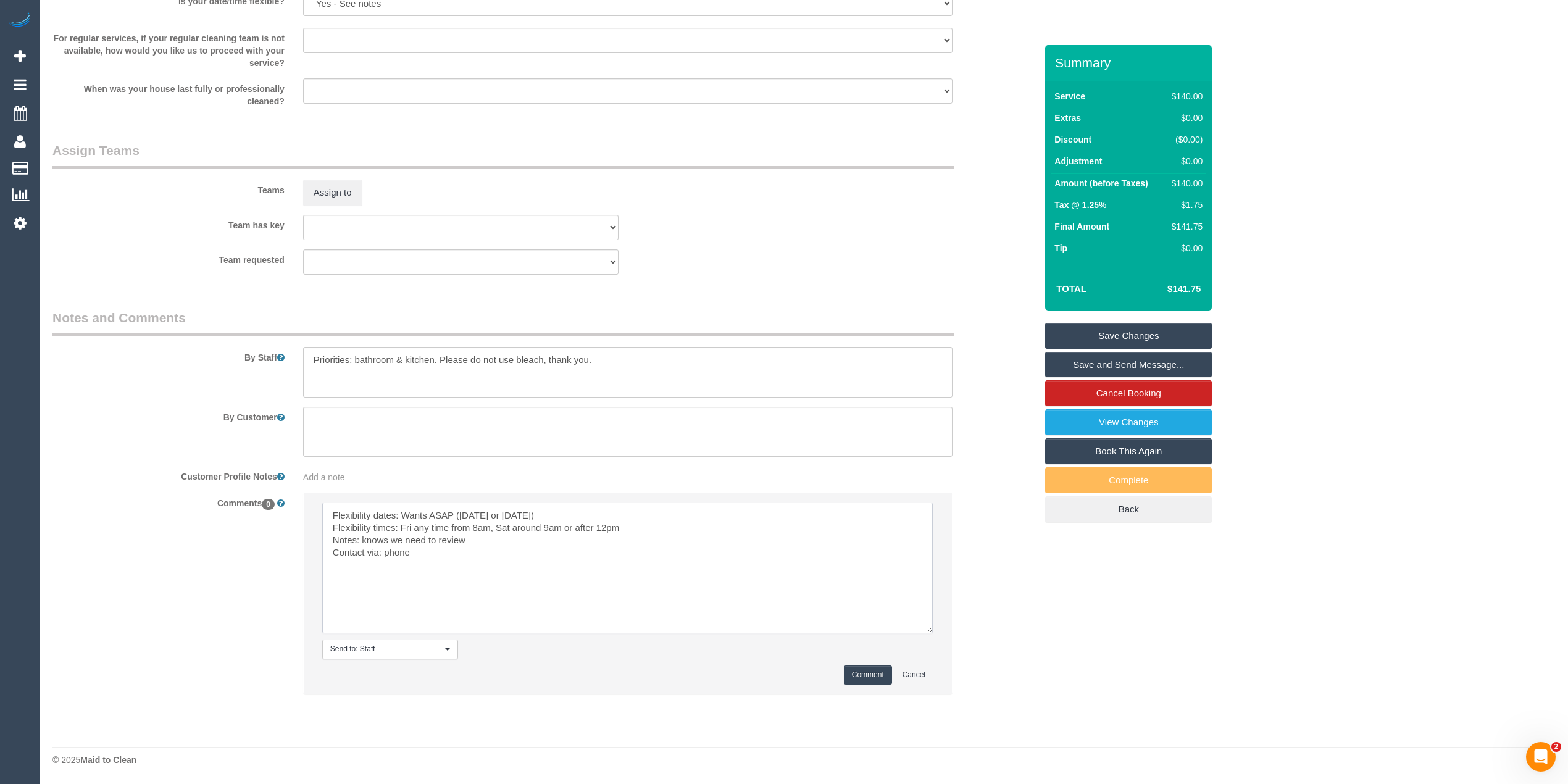
type textarea "Flexibility dates: Wants ASAP (Friday or Saturday) Flexibility times: Fri any t…"
click at [855, 667] on button "Comment" at bounding box center [867, 675] width 48 height 19
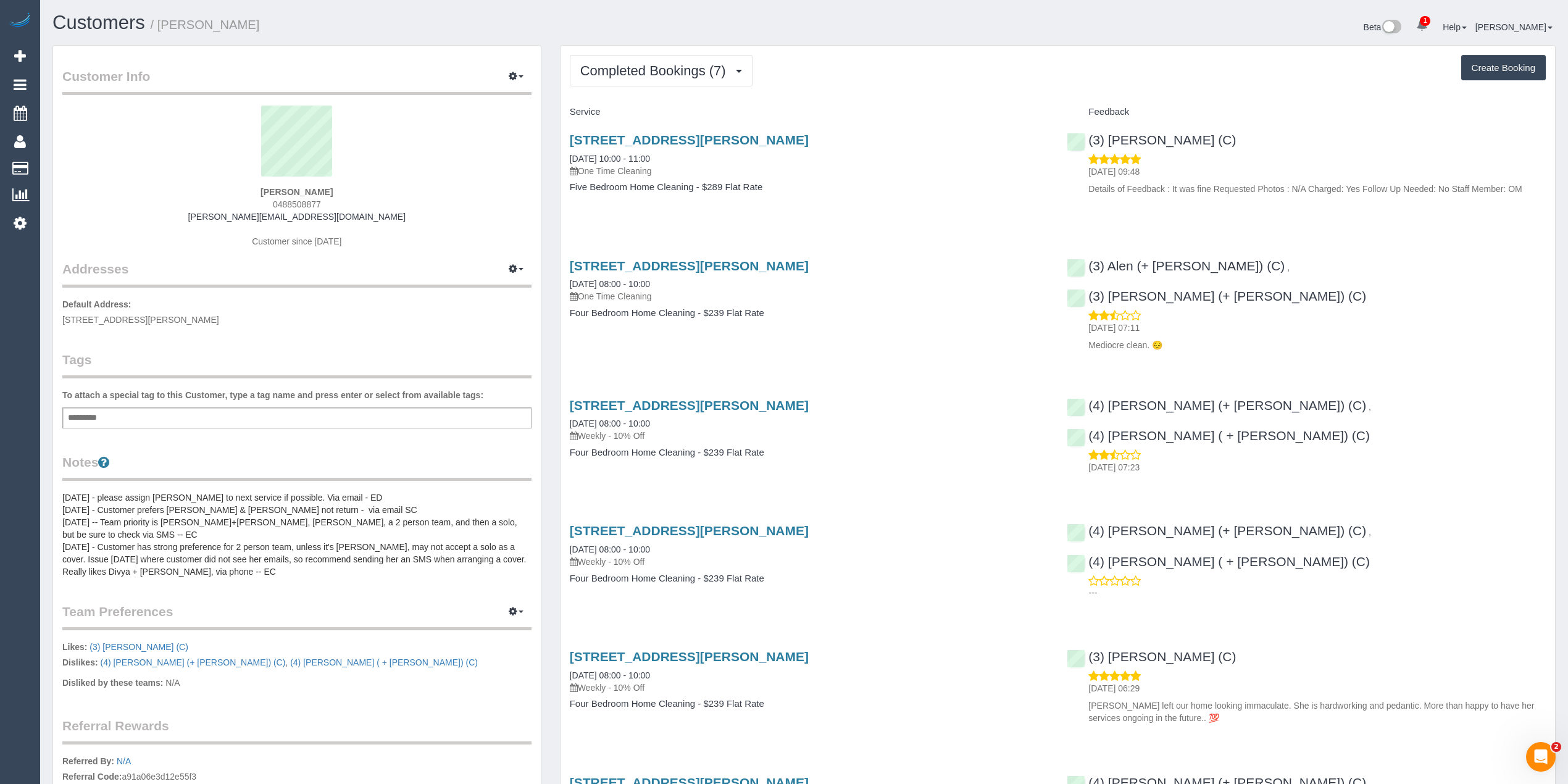
click at [287, 197] on div "[PERSON_NAME] 0488508877 [PERSON_NAME][EMAIL_ADDRESS][DOMAIN_NAME] Customer sin…" at bounding box center [296, 183] width 469 height 154
click at [292, 206] on span "0488508877" at bounding box center [296, 204] width 48 height 10
click at [291, 203] on span "0488508877" at bounding box center [296, 204] width 48 height 10
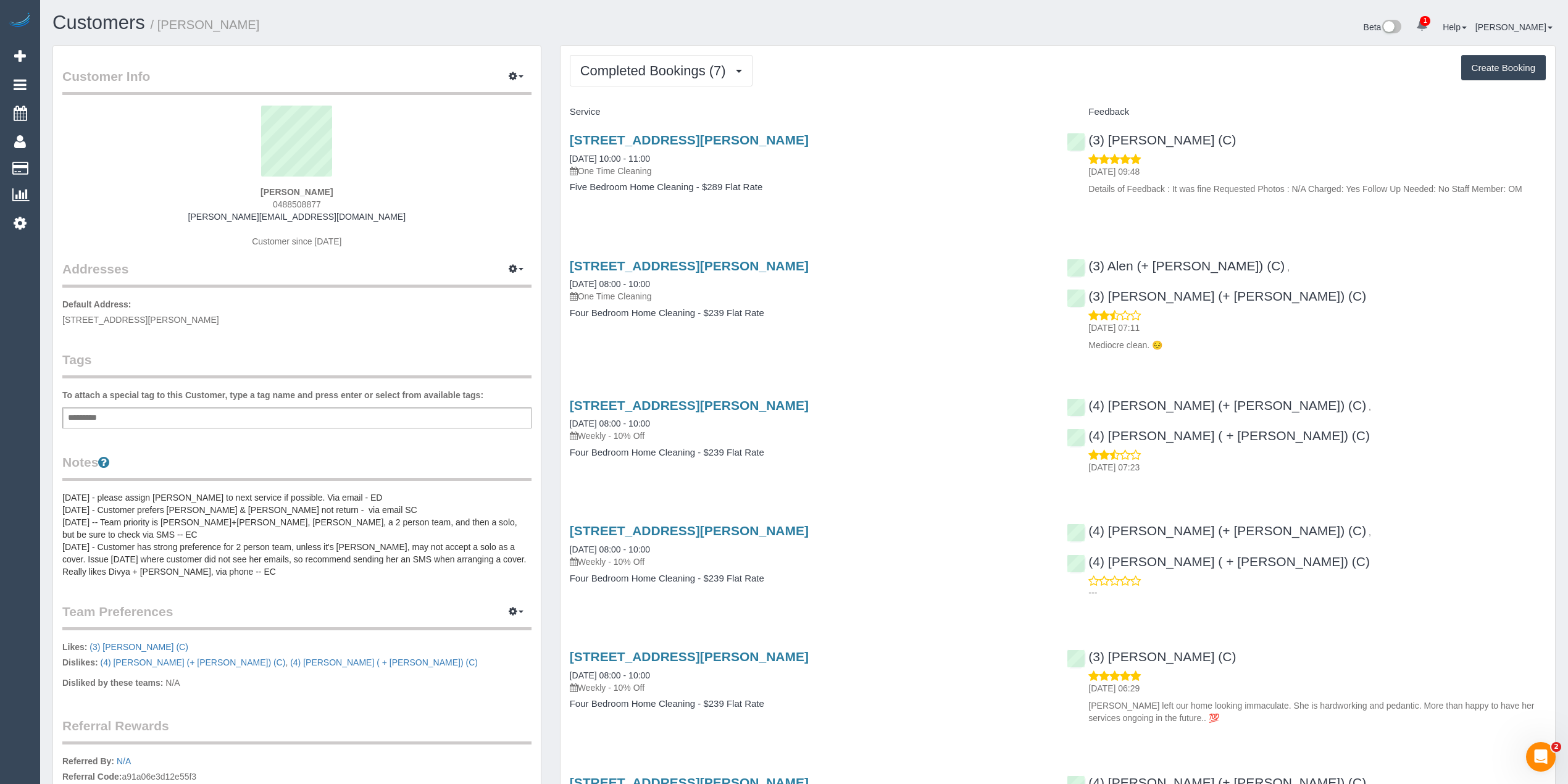
click at [291, 202] on span "0488508877" at bounding box center [296, 204] width 48 height 10
copy span "0488508877"
